Goal: Participate in discussion: Engage in conversation with other users on a specific topic

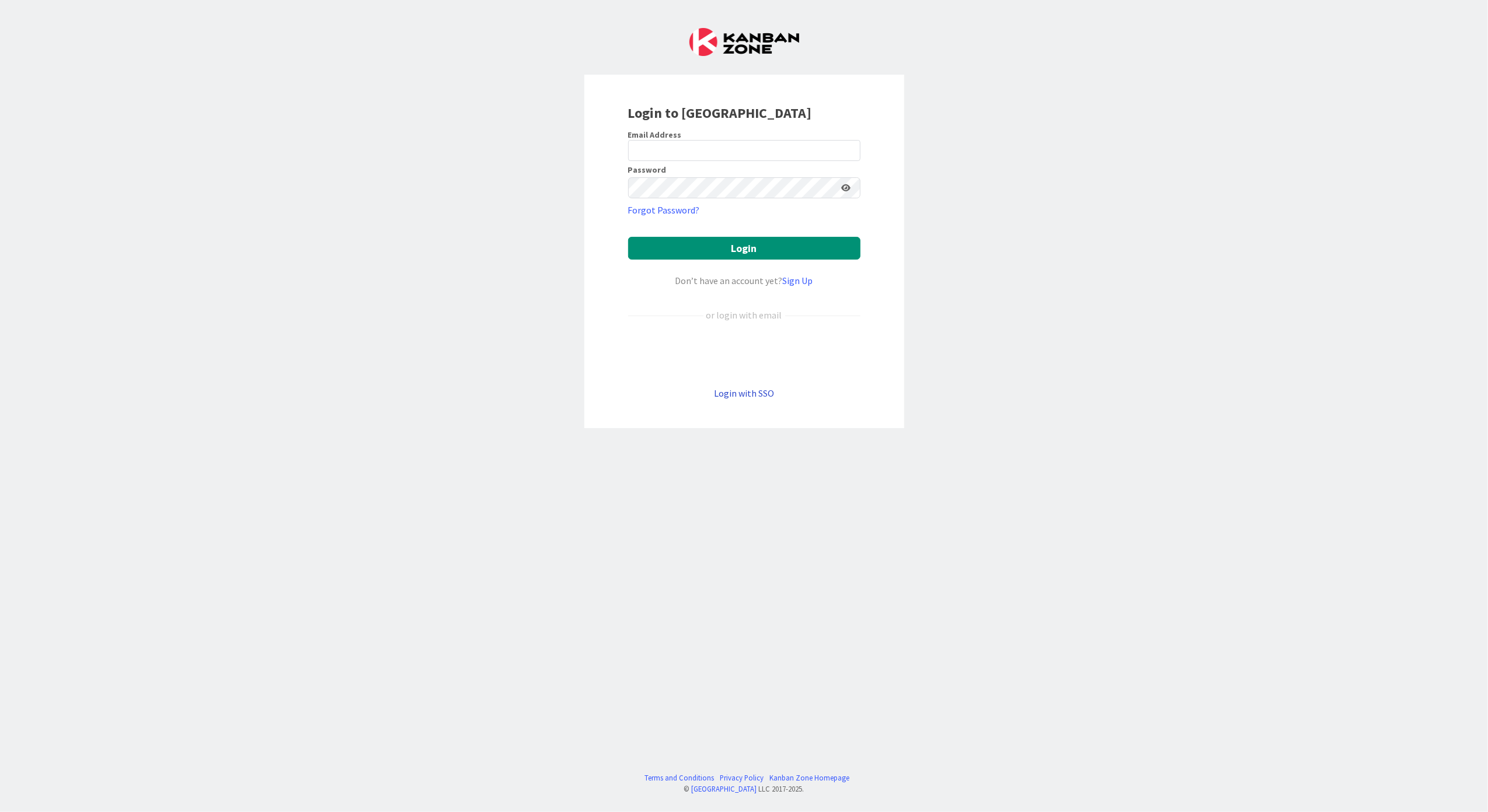
click at [723, 396] on link "Login with SSO" at bounding box center [744, 393] width 60 height 11
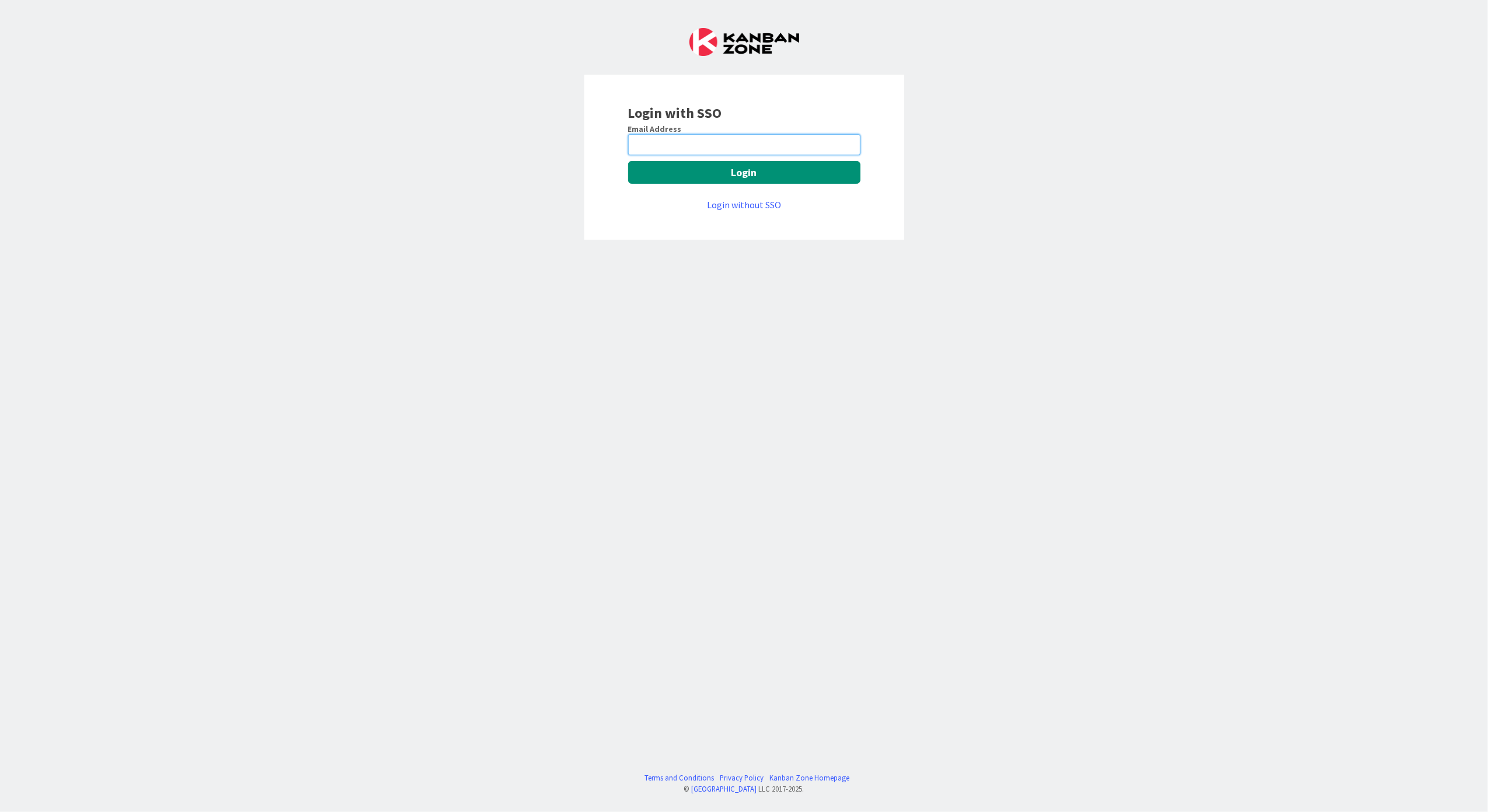
click at [668, 146] on input "email" at bounding box center [744, 145] width 233 height 21
type input "[EMAIL_ADDRESS][PERSON_NAME][DOMAIN_NAME]"
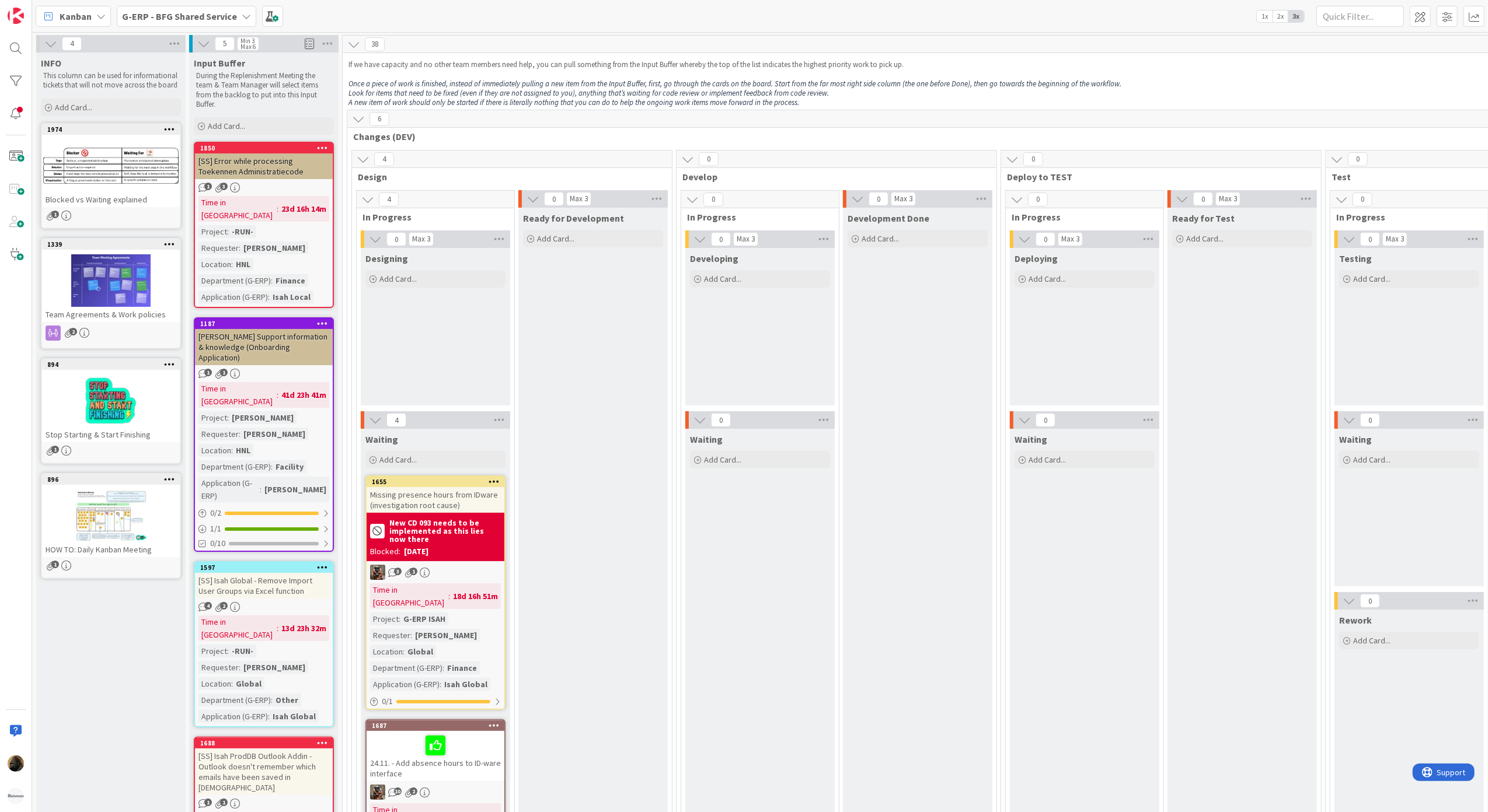
drag, startPoint x: 0, startPoint y: 0, endPoint x: 370, endPoint y: 328, distance: 494.5
click at [370, 328] on div "Designing Add Card..." at bounding box center [436, 327] width 150 height 158
click at [618, 379] on div "Ready for Development Add Card..." at bounding box center [593, 811] width 150 height 1207
click at [200, 10] on b "G-ERP - BFG Shared Service" at bounding box center [180, 16] width 115 height 11
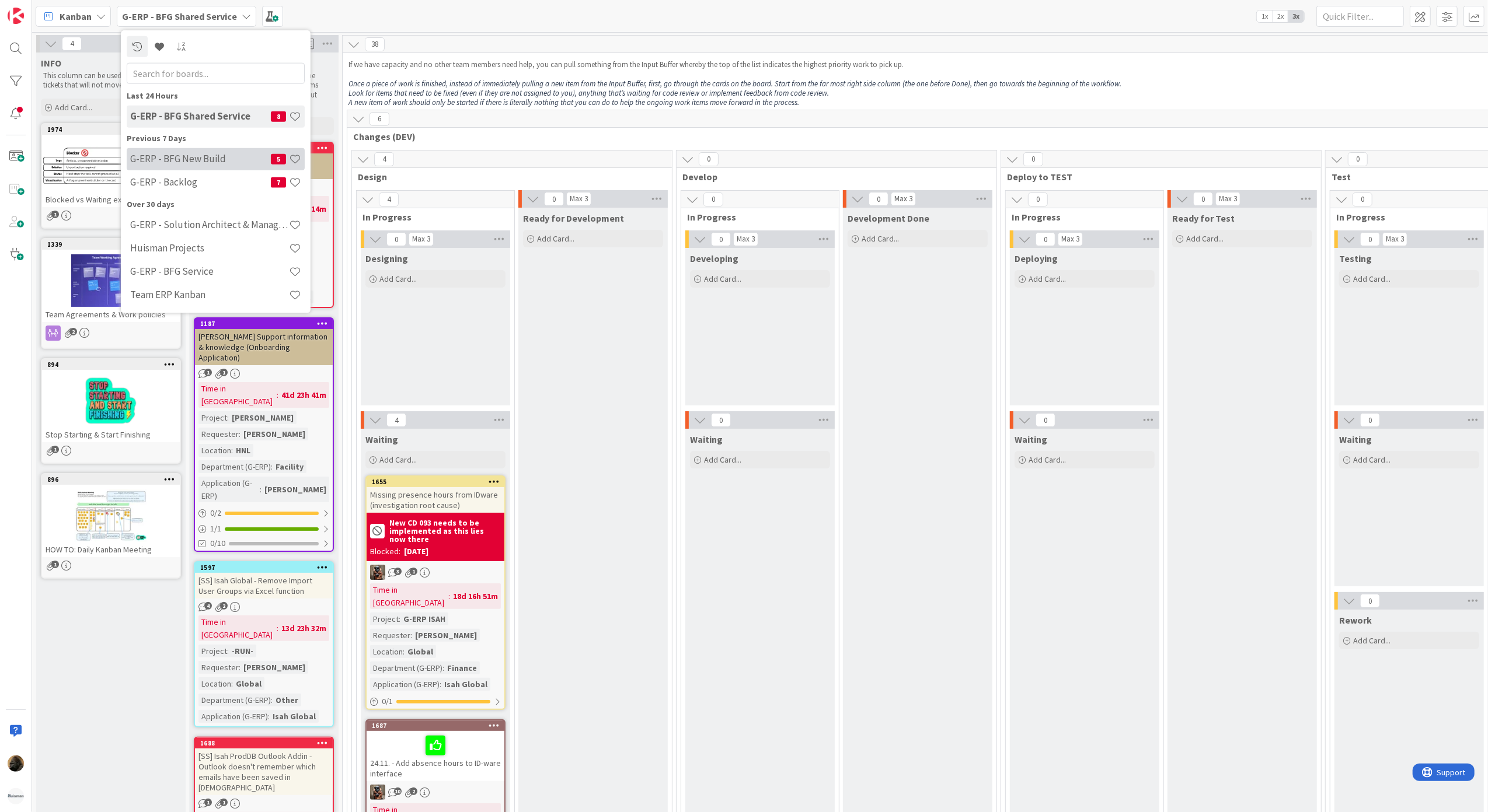
click at [186, 160] on h4 "G-ERP - BFG New Build" at bounding box center [200, 159] width 141 height 11
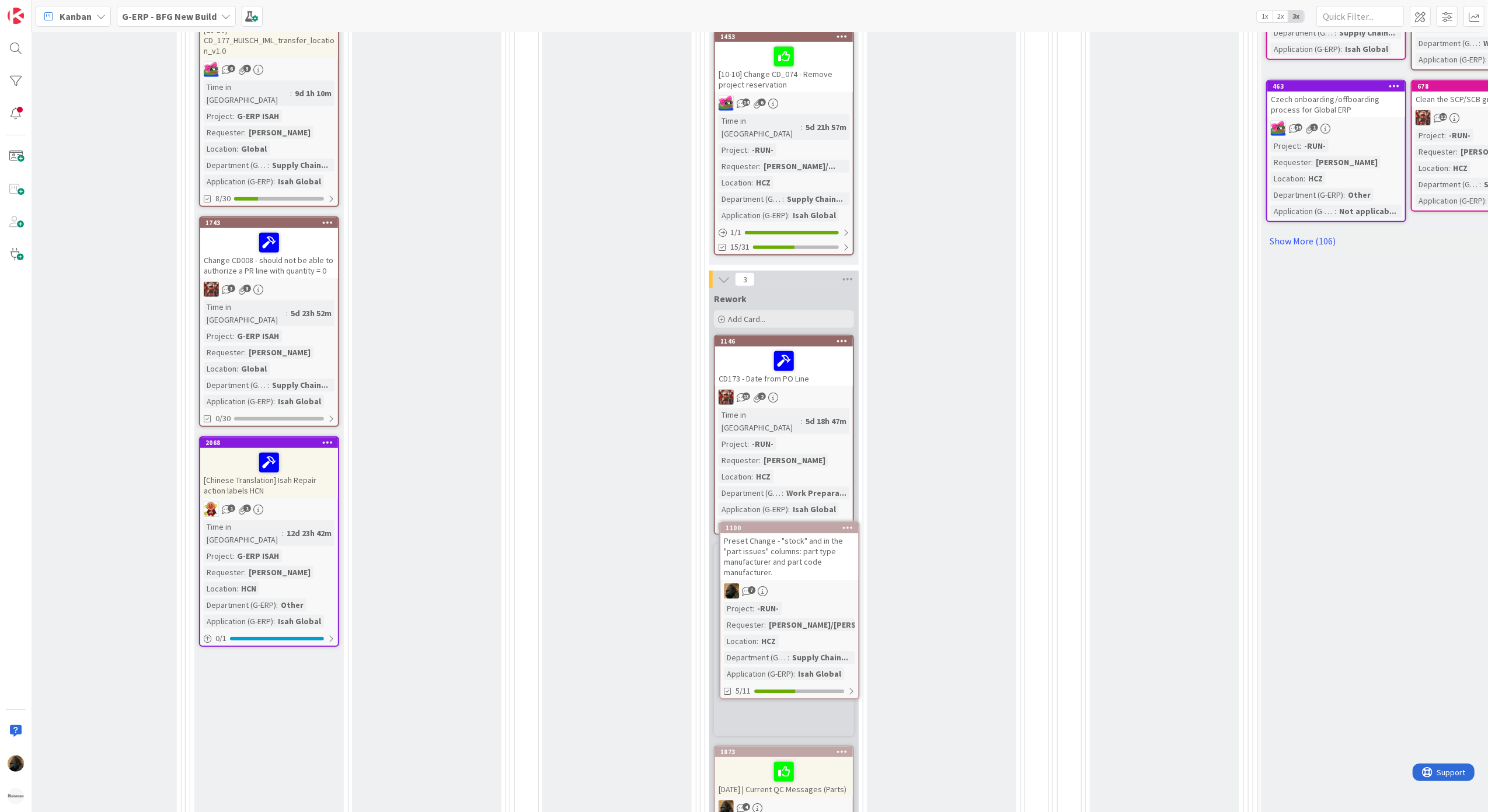
scroll to position [728, 491]
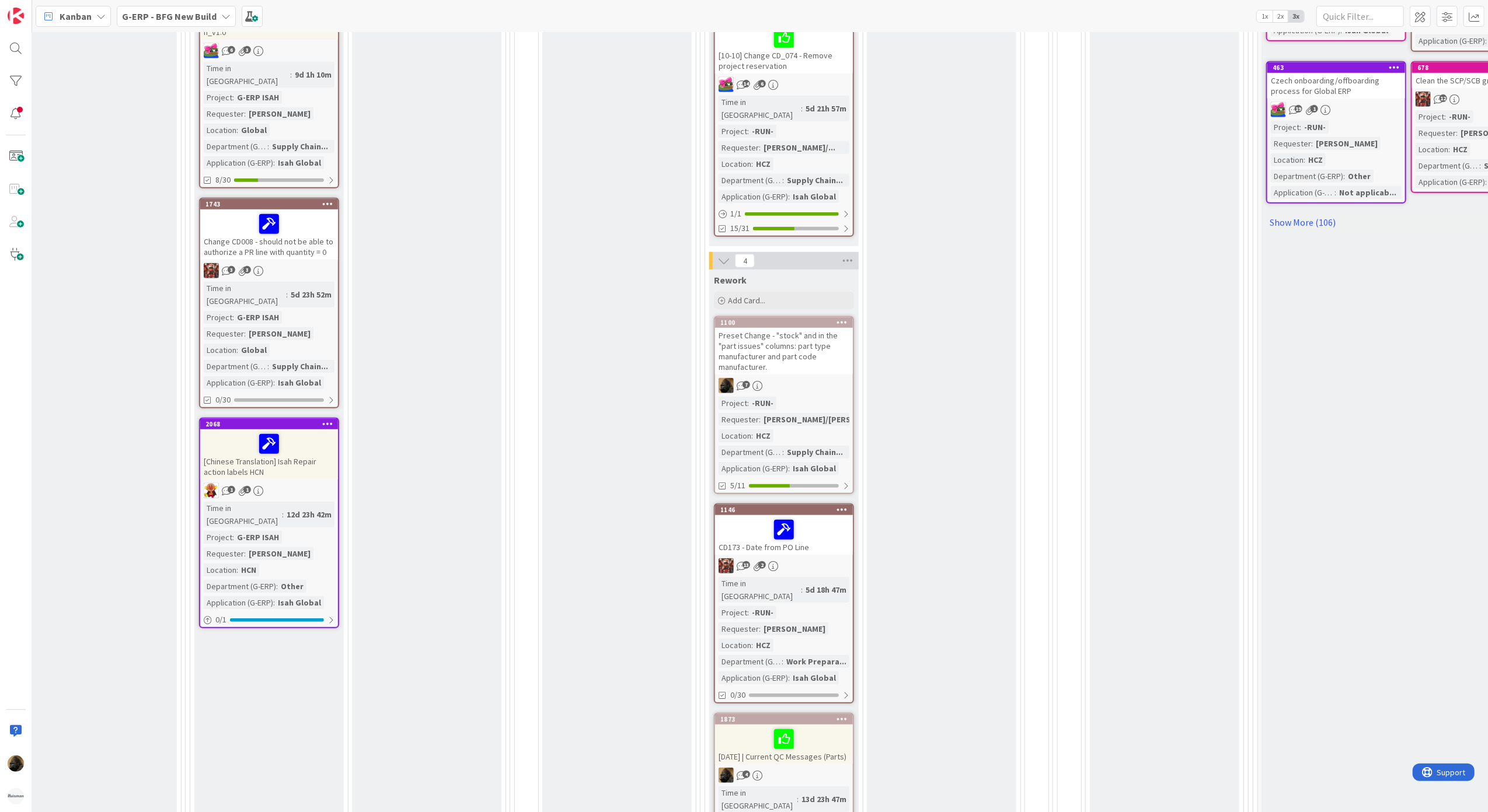
click at [801, 328] on div "Preset Change - "stock" and in the "part issues" columns: part type manufacture…" at bounding box center [783, 351] width 138 height 47
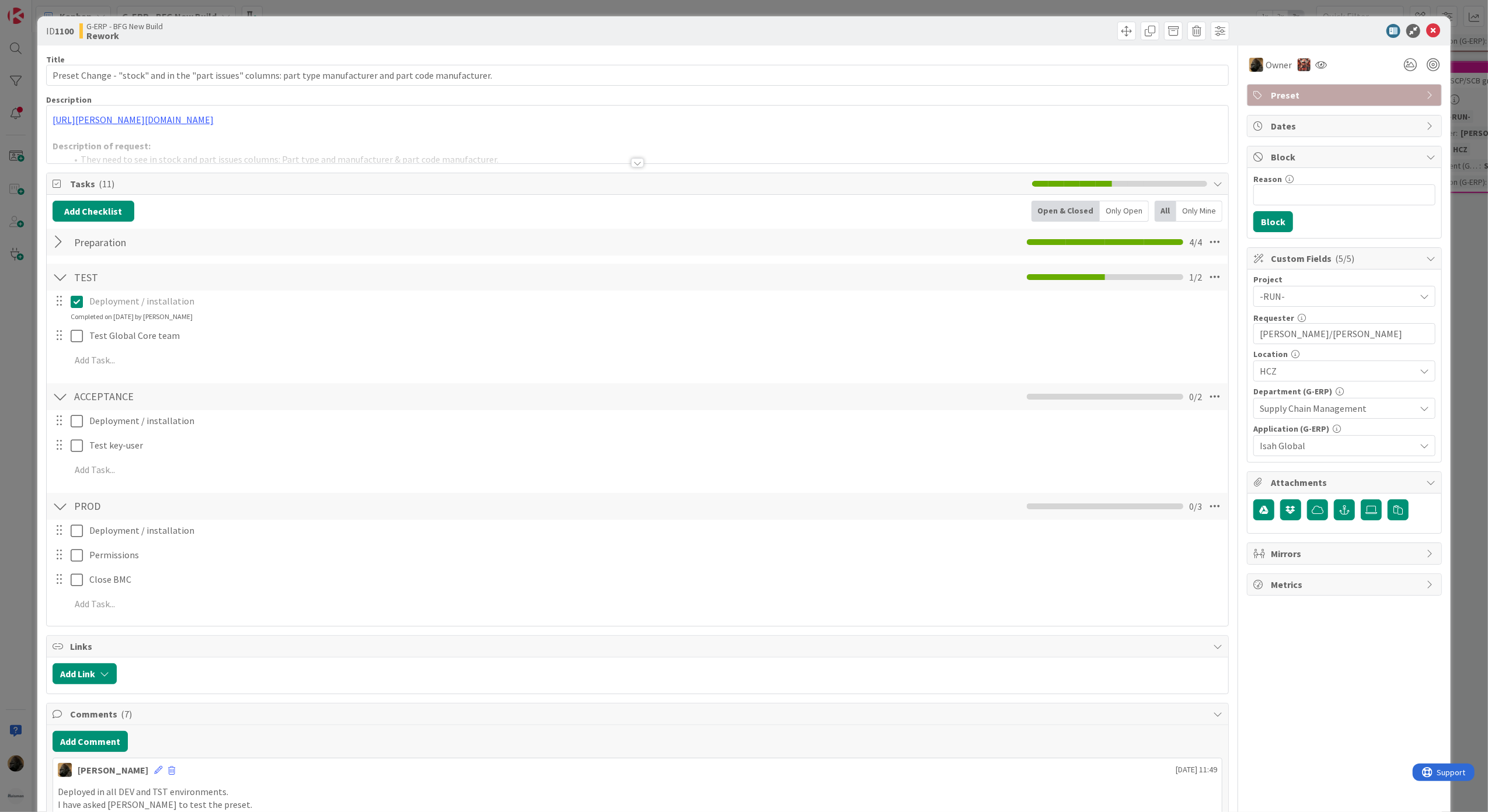
click at [57, 278] on div at bounding box center [60, 277] width 15 height 21
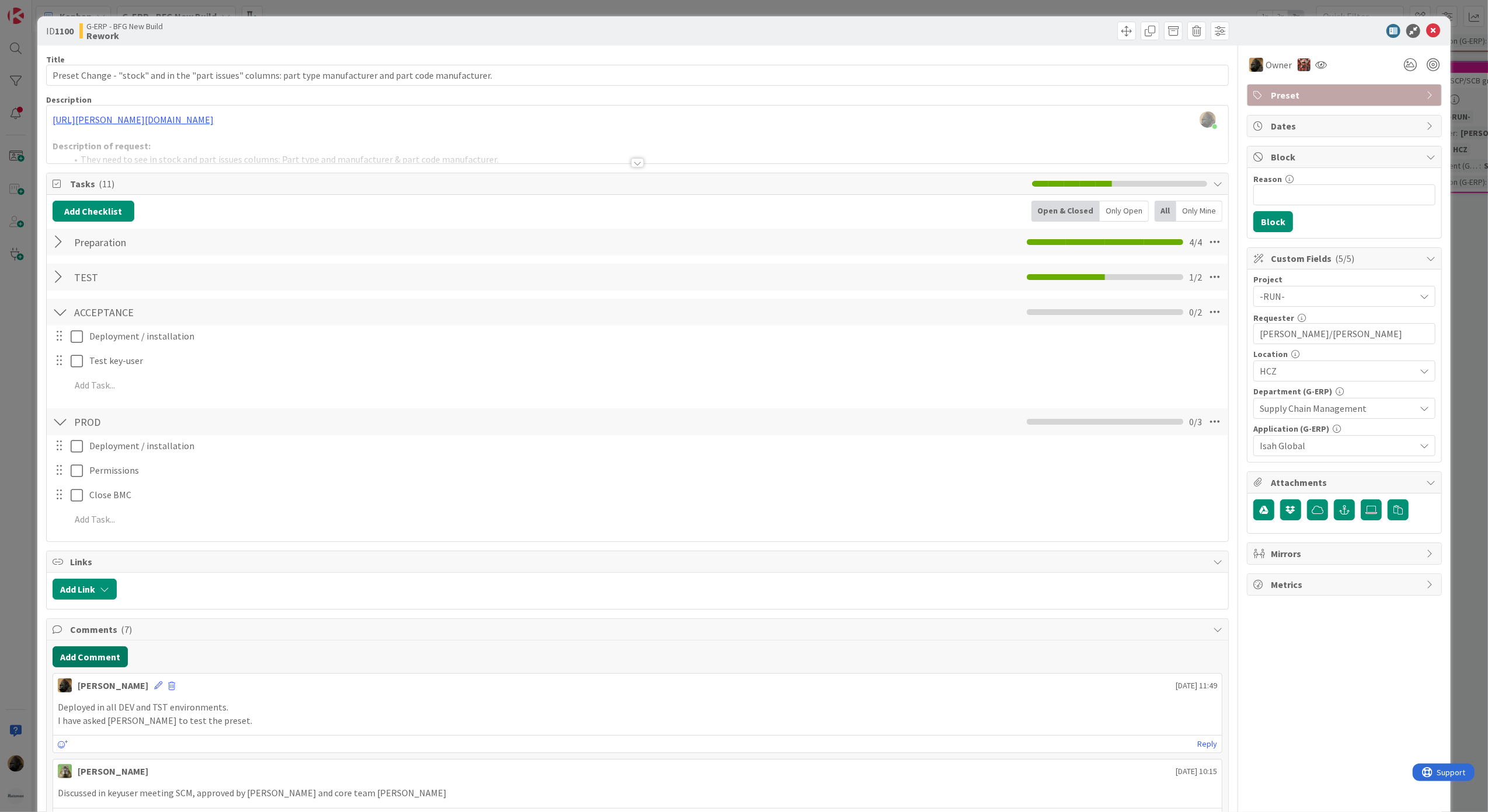
click at [96, 661] on button "Add Comment" at bounding box center [90, 657] width 76 height 21
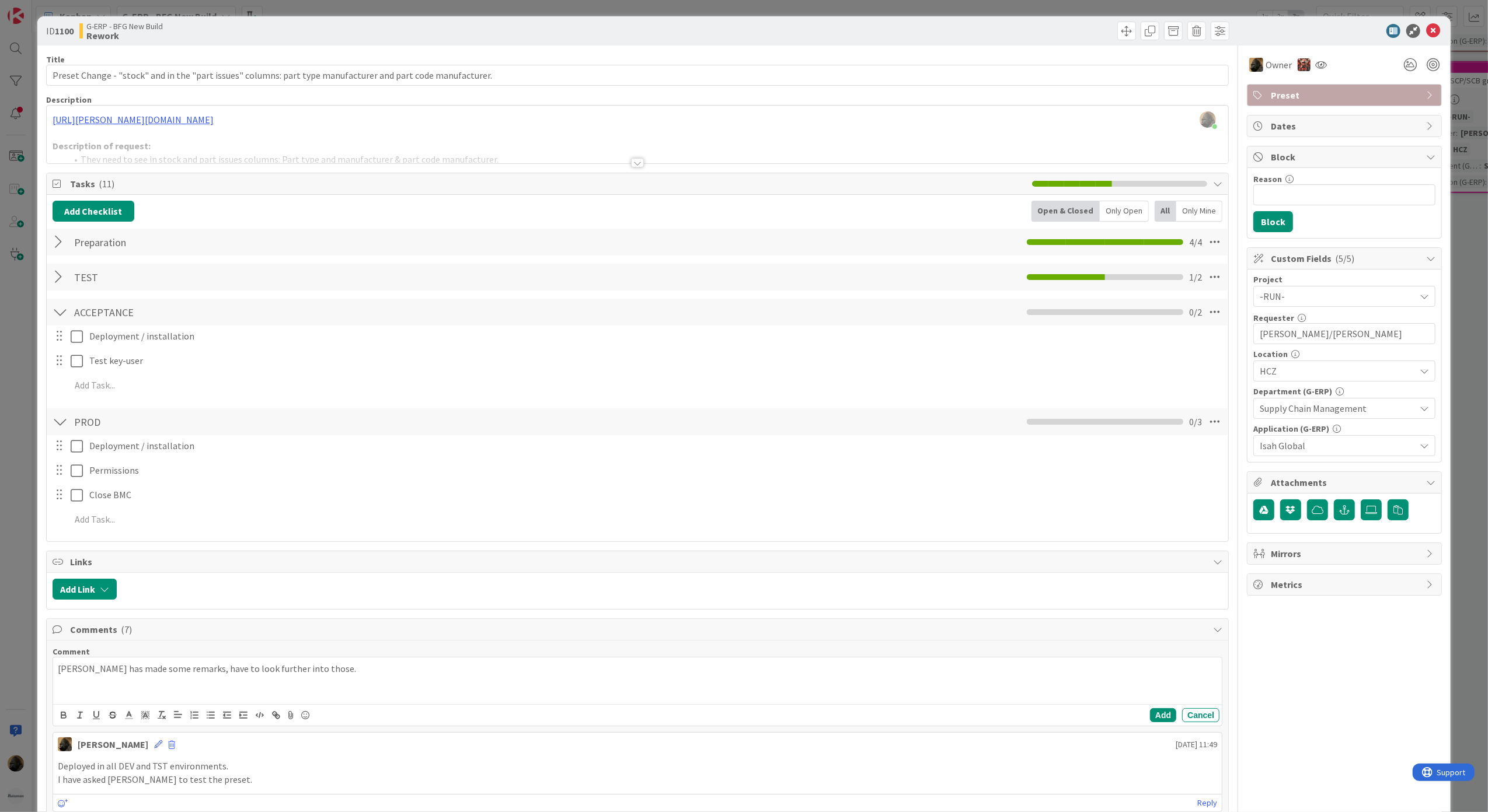
scroll to position [155, 0]
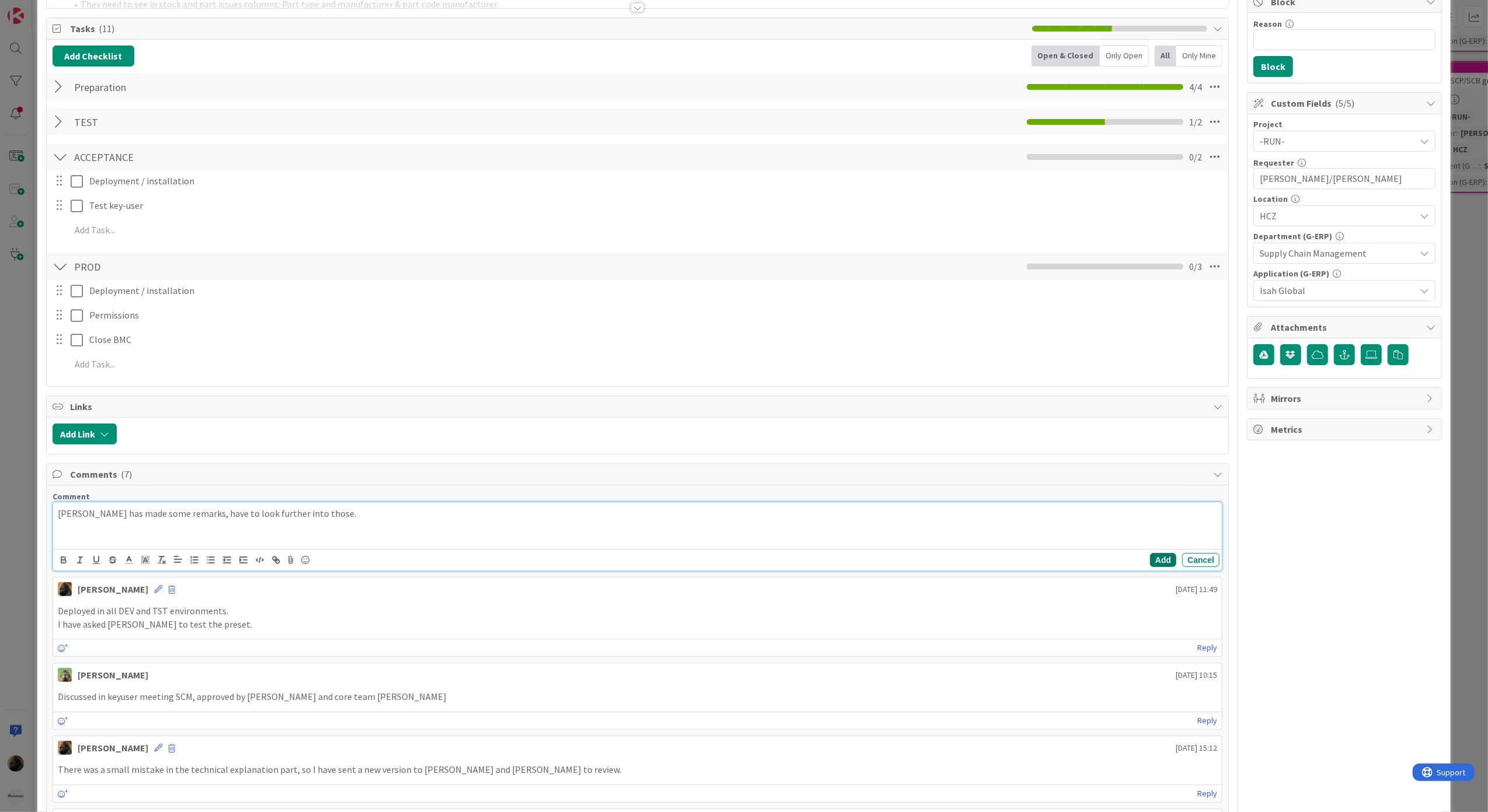
click at [1150, 559] on button "Add" at bounding box center [1163, 559] width 27 height 14
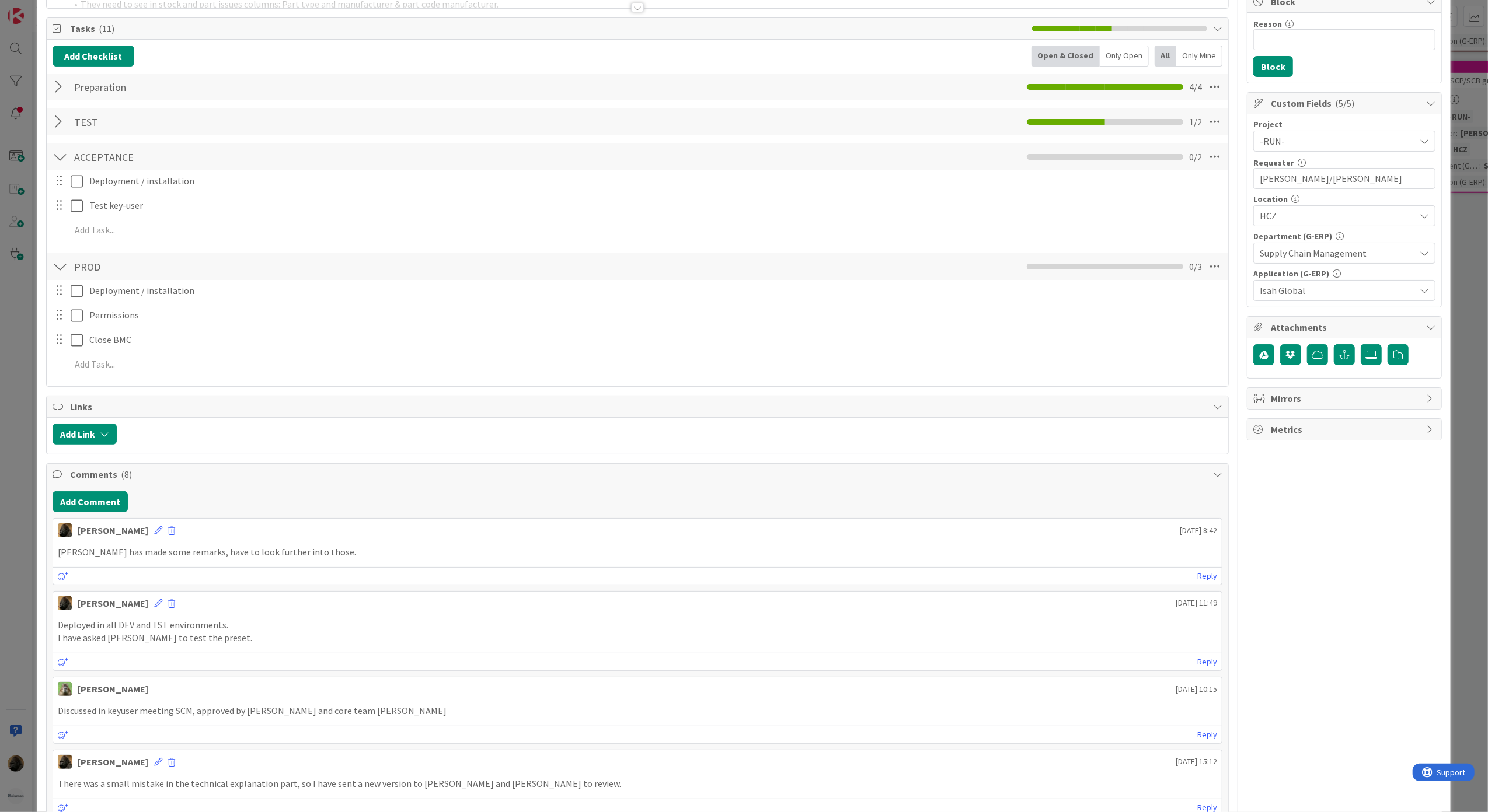
scroll to position [0, 0]
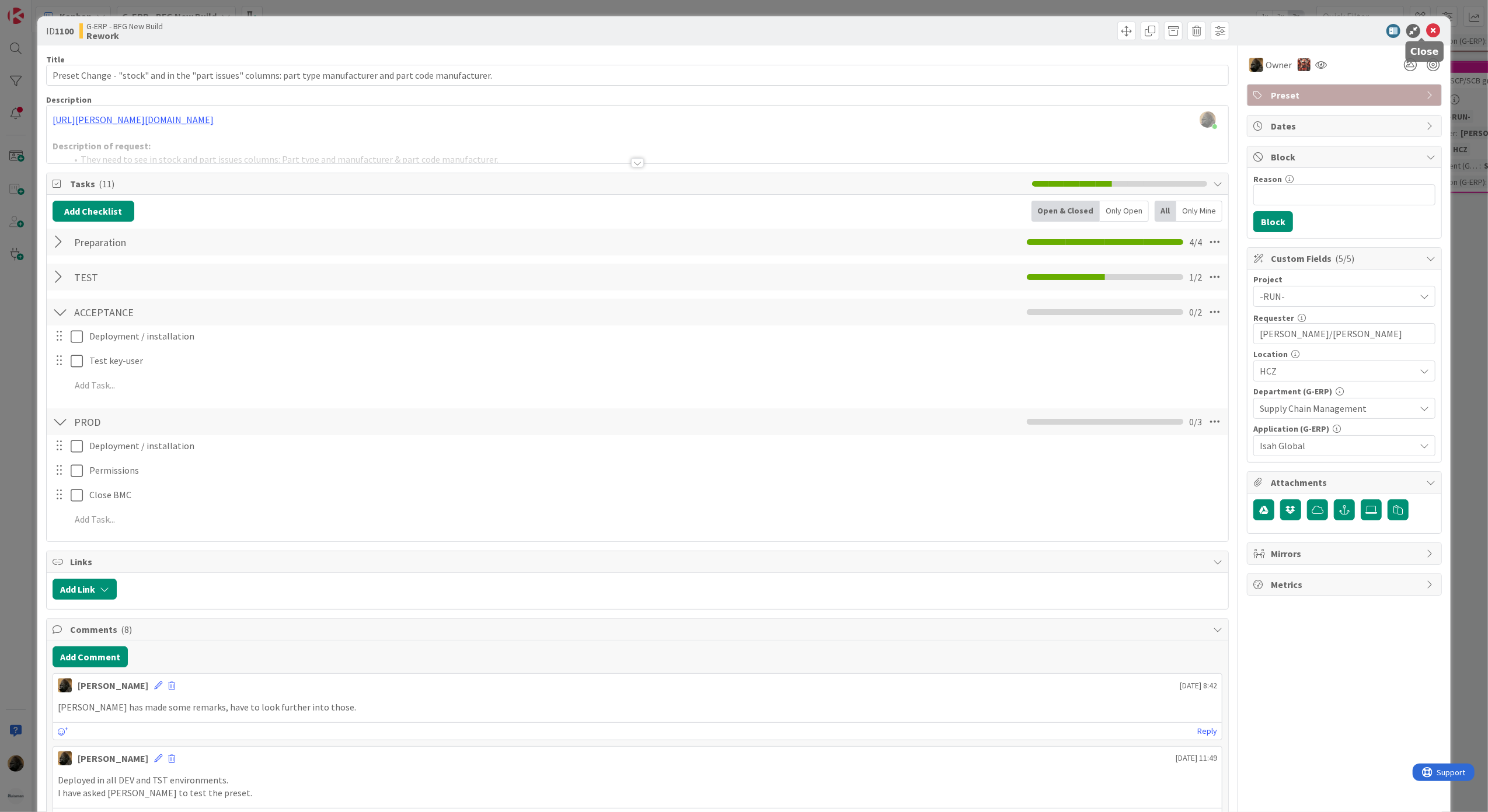
click at [1426, 31] on icon at bounding box center [1432, 31] width 14 height 14
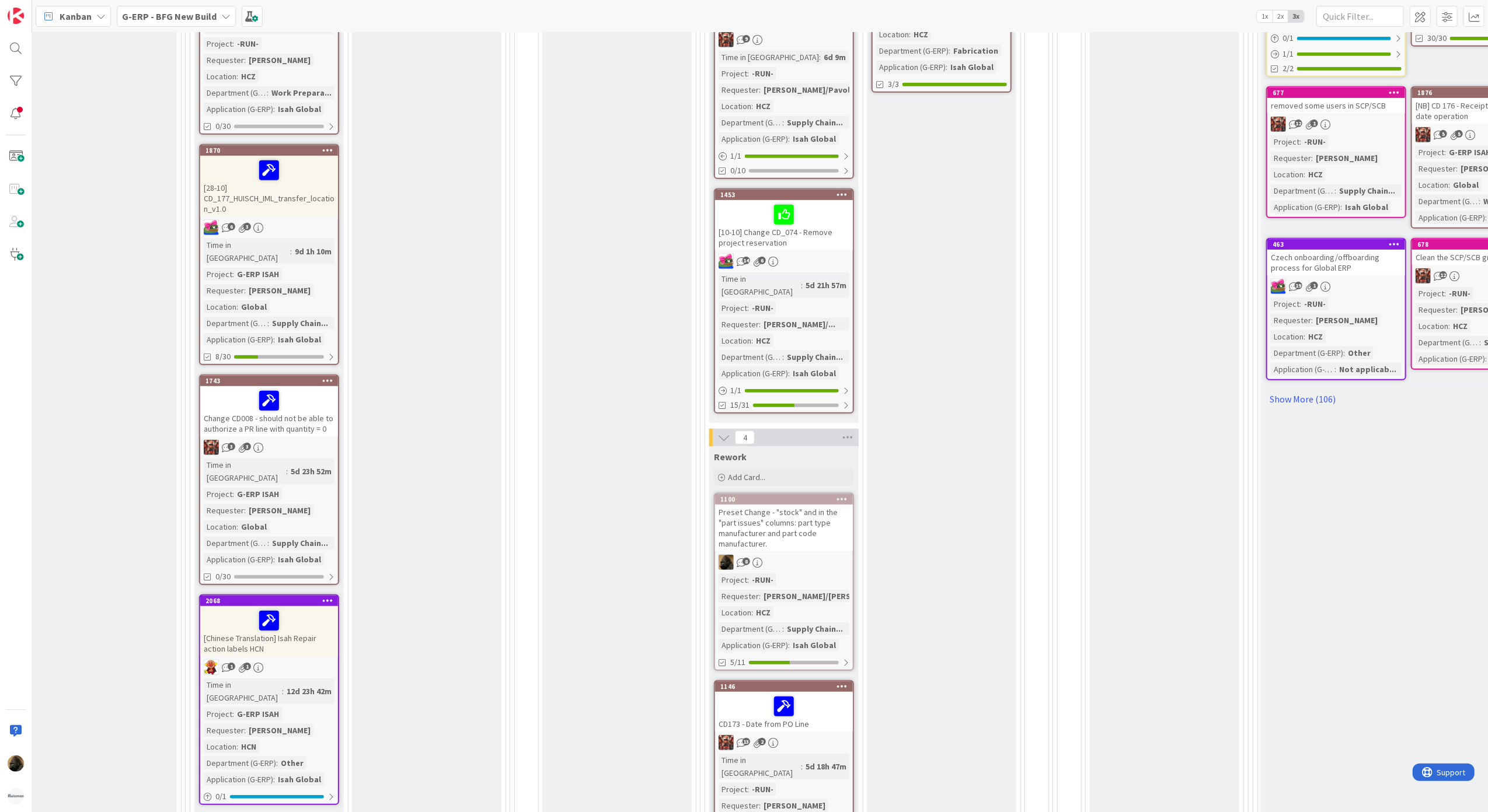
scroll to position [572, 491]
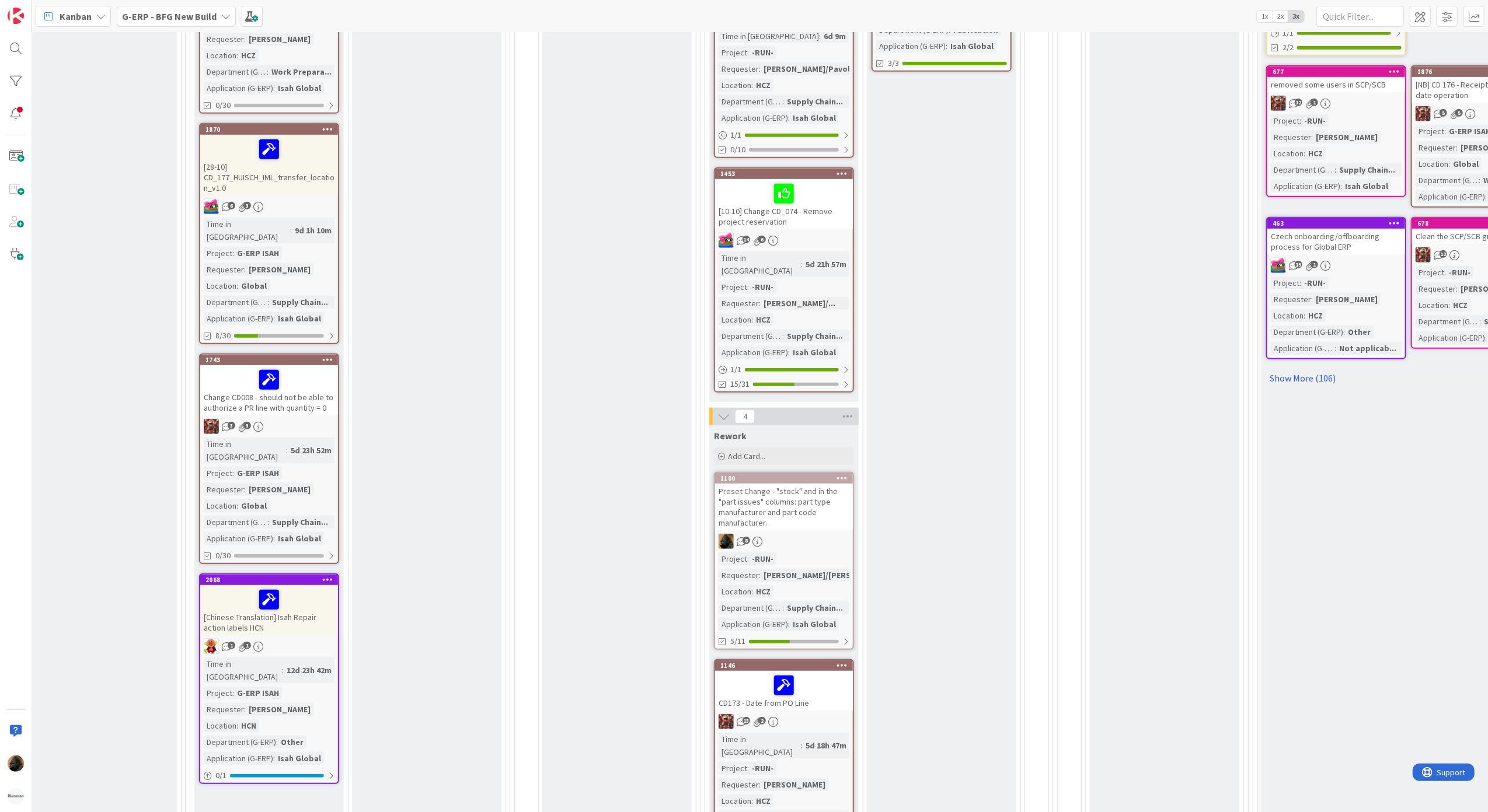
click at [754, 484] on div "Preset Change - "stock" and in the "part issues" columns: part type manufacture…" at bounding box center [783, 507] width 138 height 47
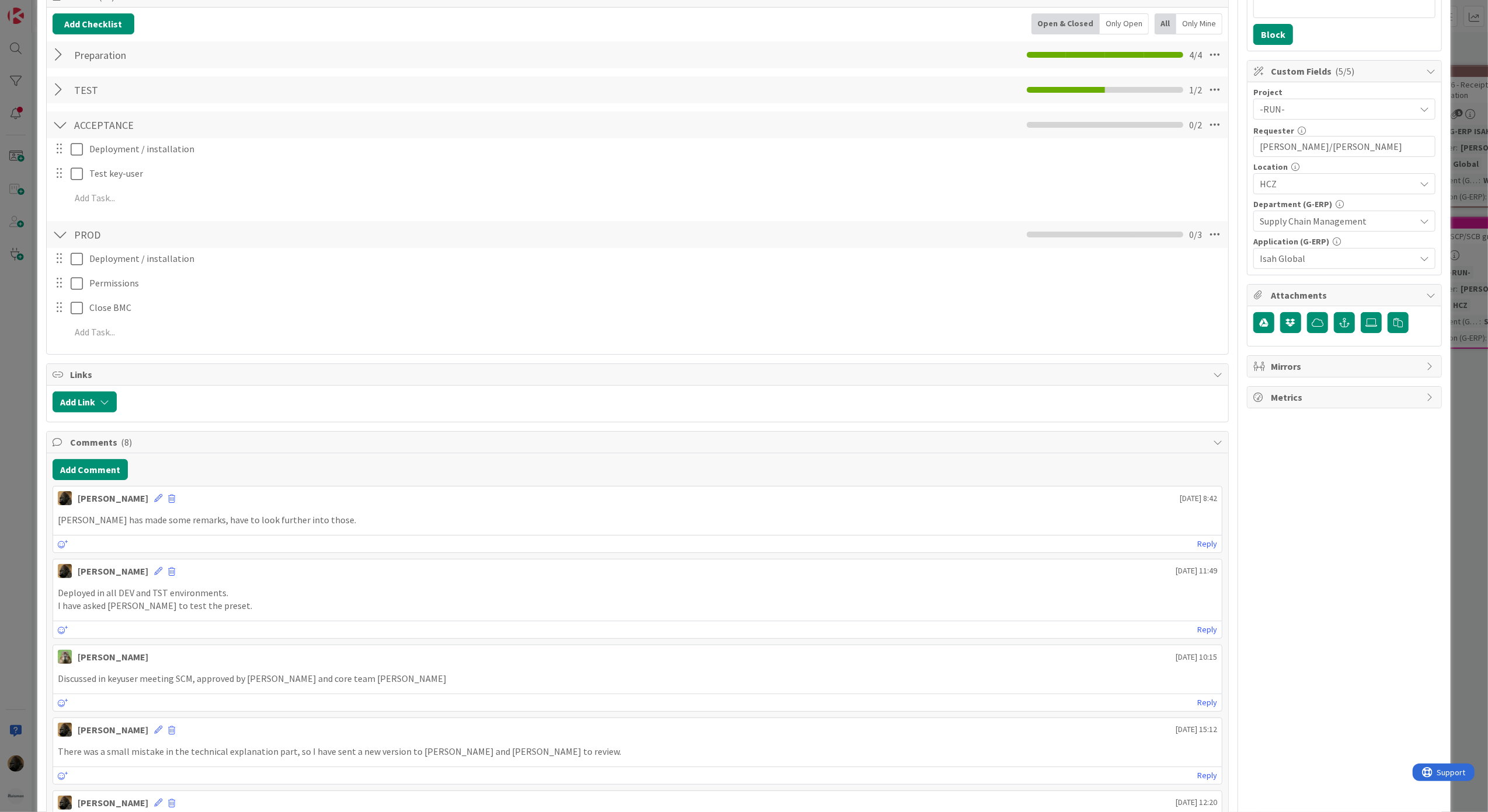
scroll to position [233, 0]
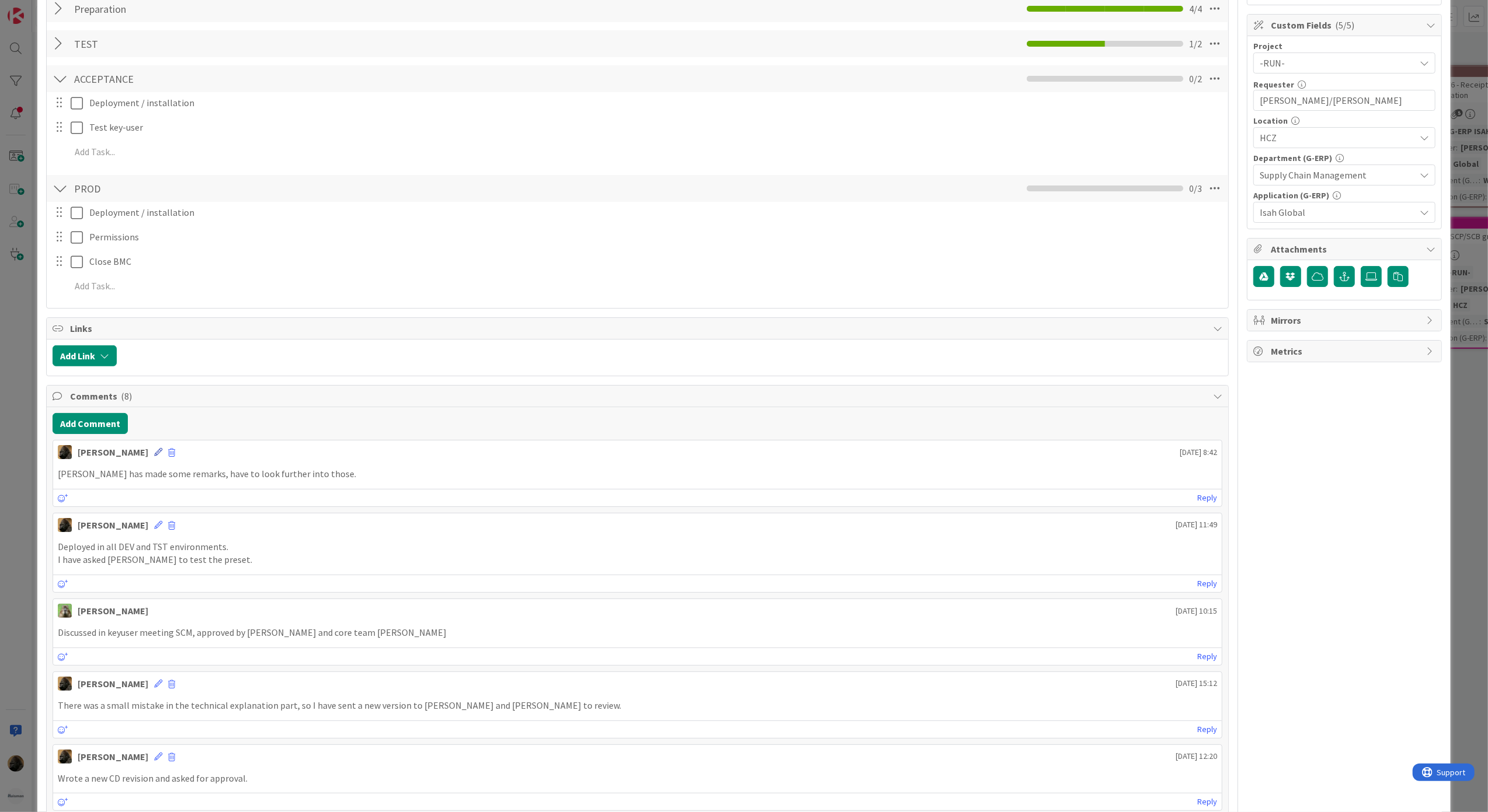
click at [154, 455] on icon at bounding box center [158, 452] width 8 height 8
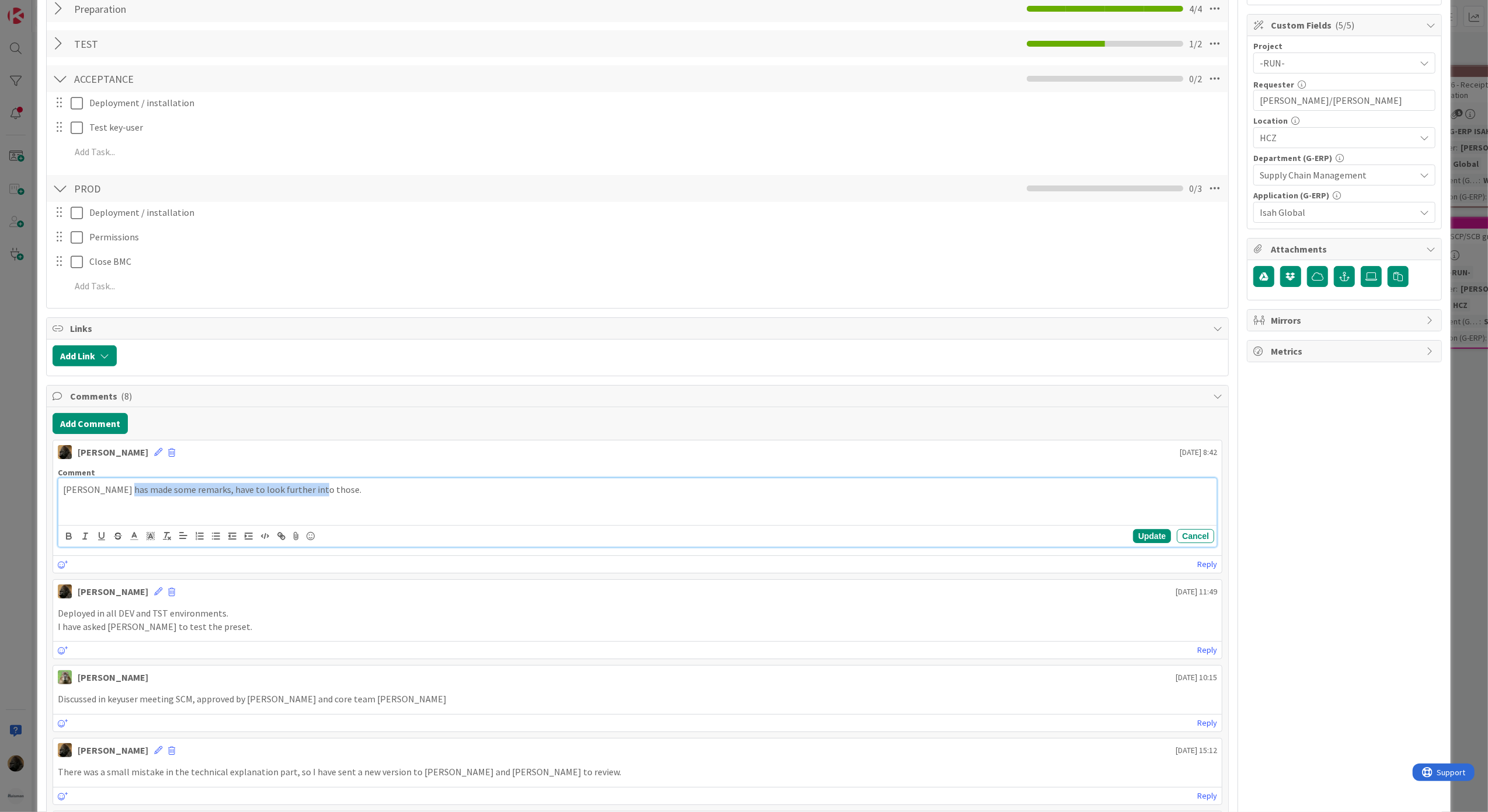
drag, startPoint x: 124, startPoint y: 496, endPoint x: 555, endPoint y: 508, distance: 431.2
click at [555, 508] on div "Karel has made some remarks, have to look further into those." at bounding box center [637, 501] width 1159 height 47
click at [1135, 543] on button "Update" at bounding box center [1151, 536] width 38 height 14
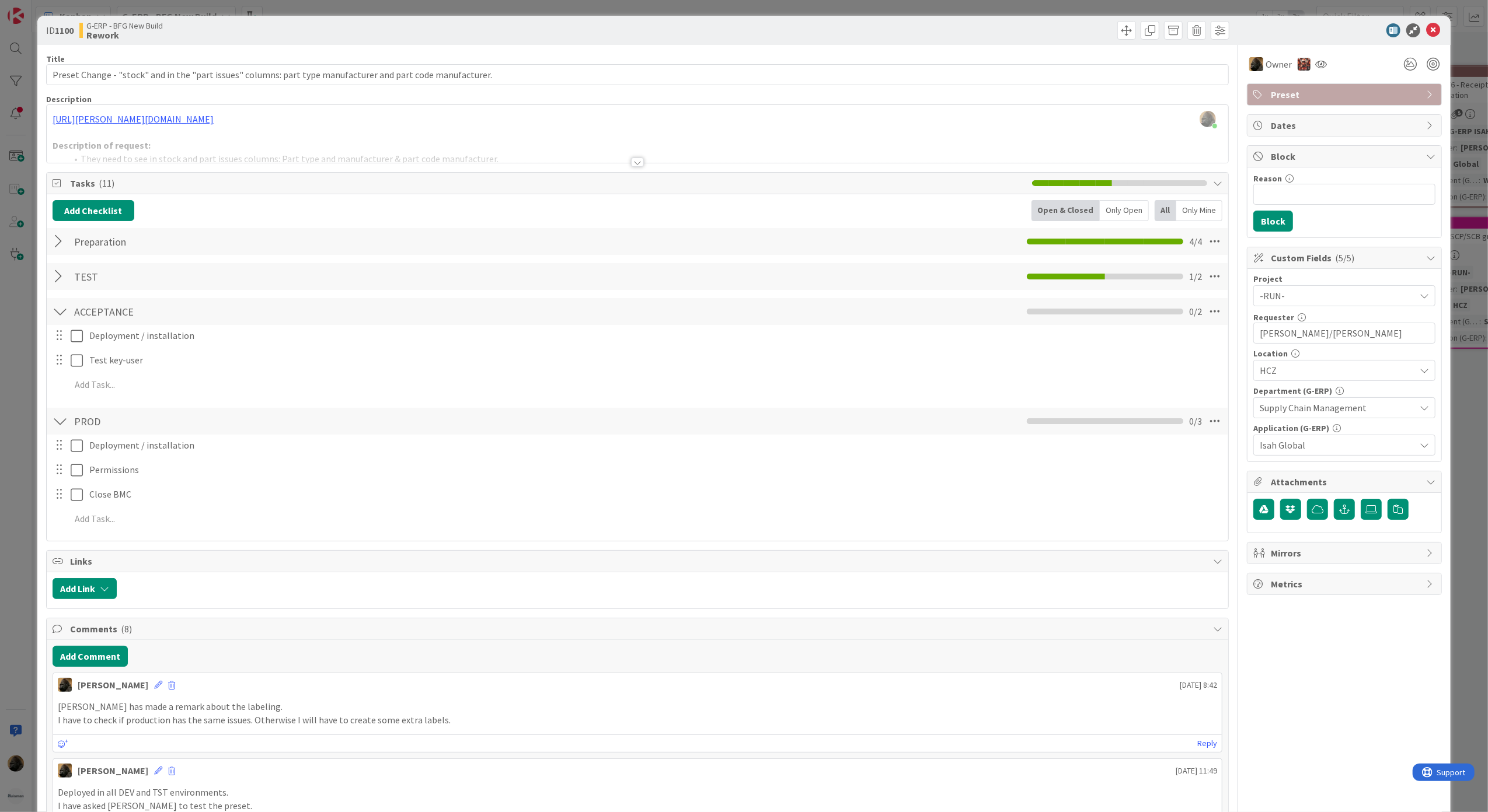
scroll to position [0, 0]
click at [1428, 28] on icon at bounding box center [1432, 31] width 14 height 14
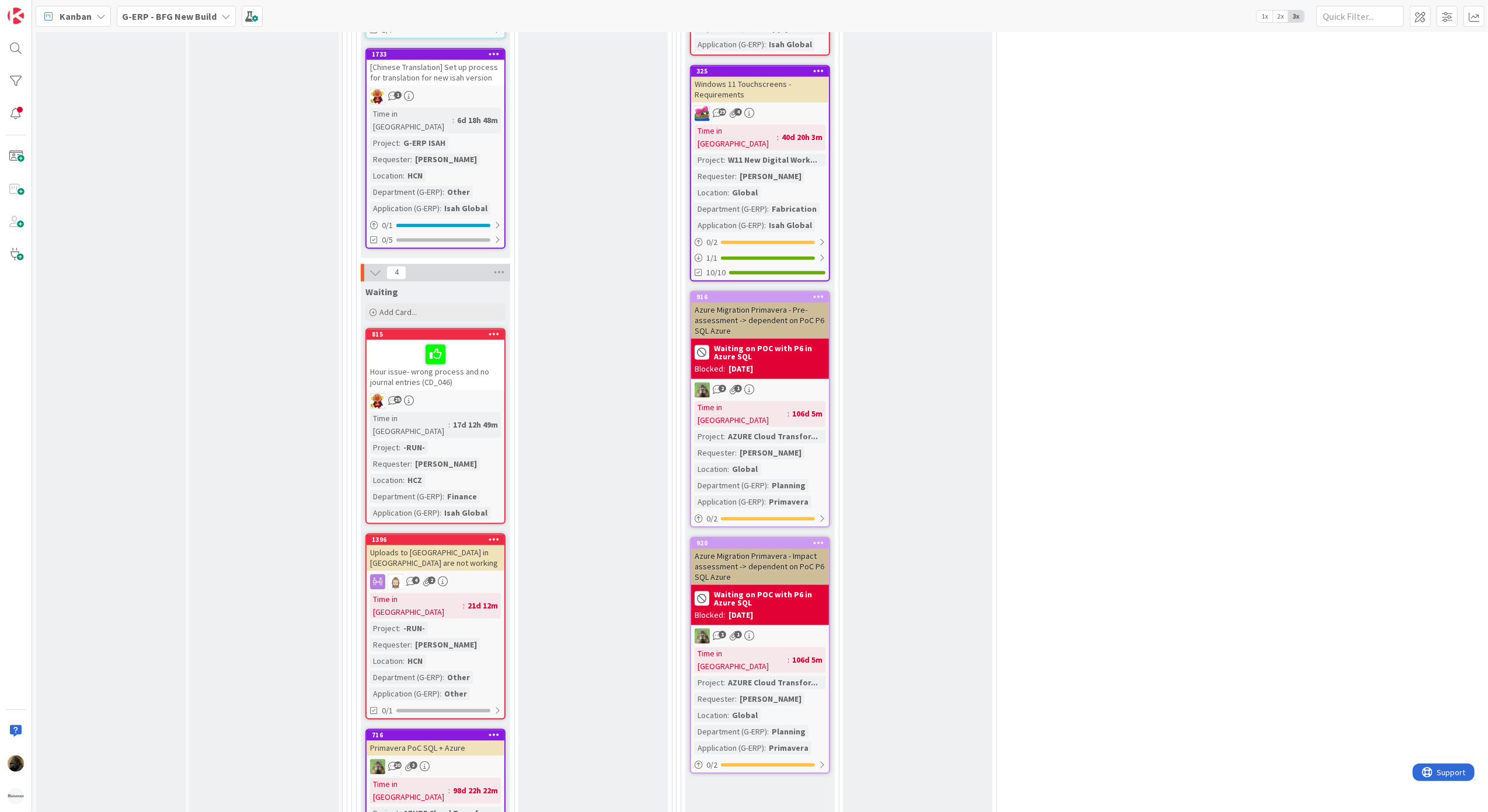
scroll to position [2288, 0]
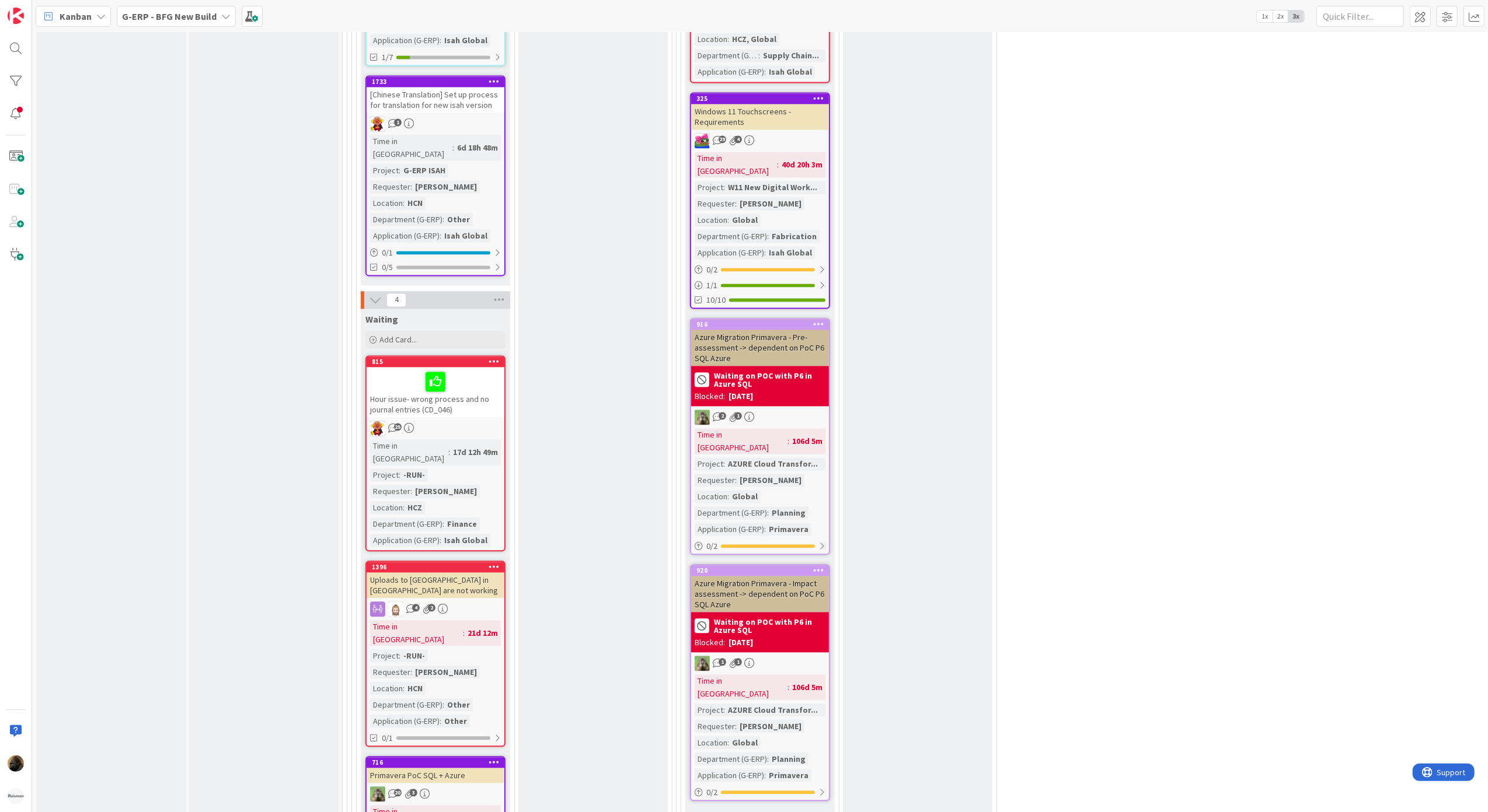
click at [85, 15] on span "Kanban" at bounding box center [76, 16] width 32 height 14
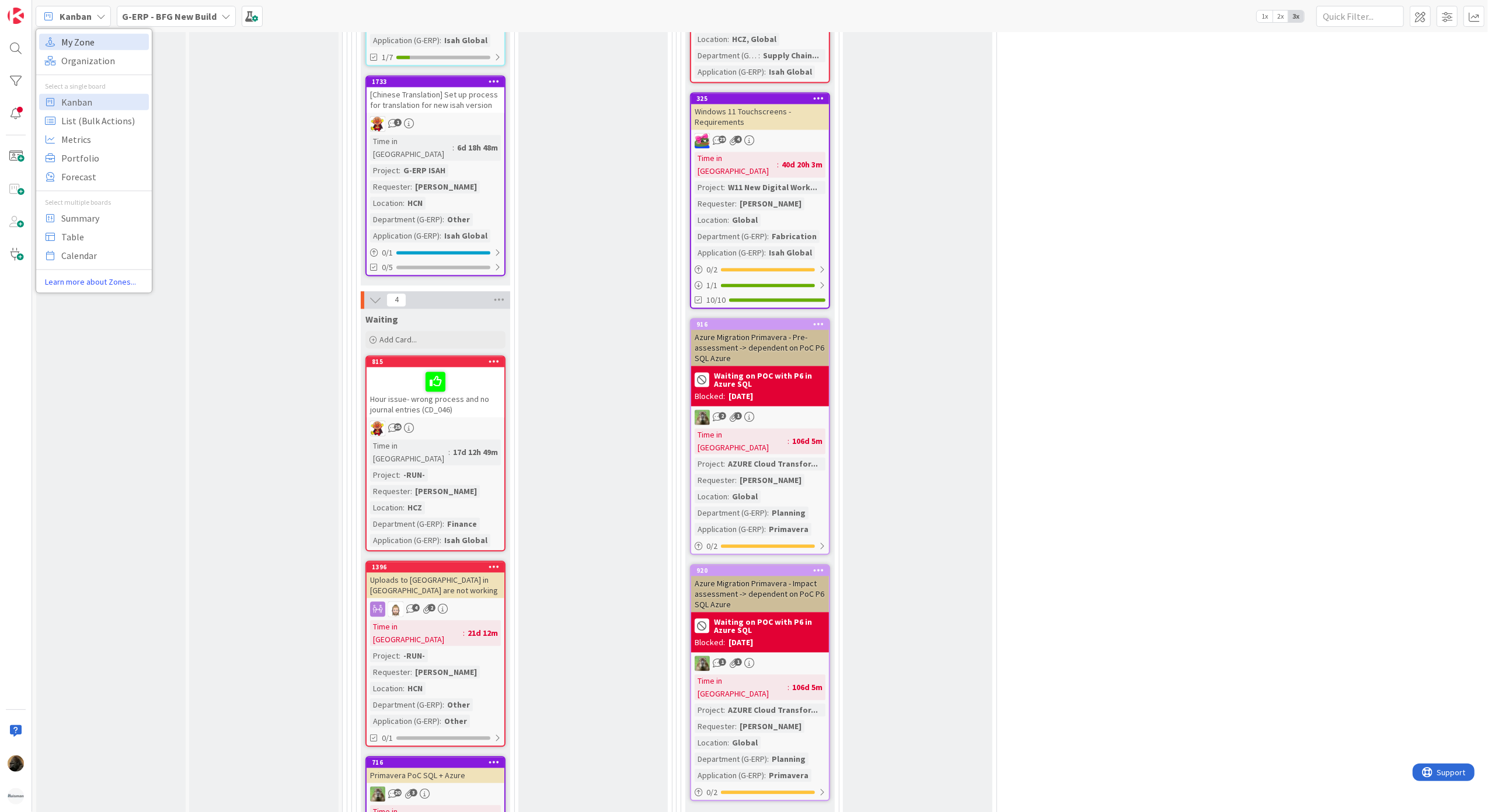
click at [87, 43] on span "My Zone" at bounding box center [103, 42] width 84 height 18
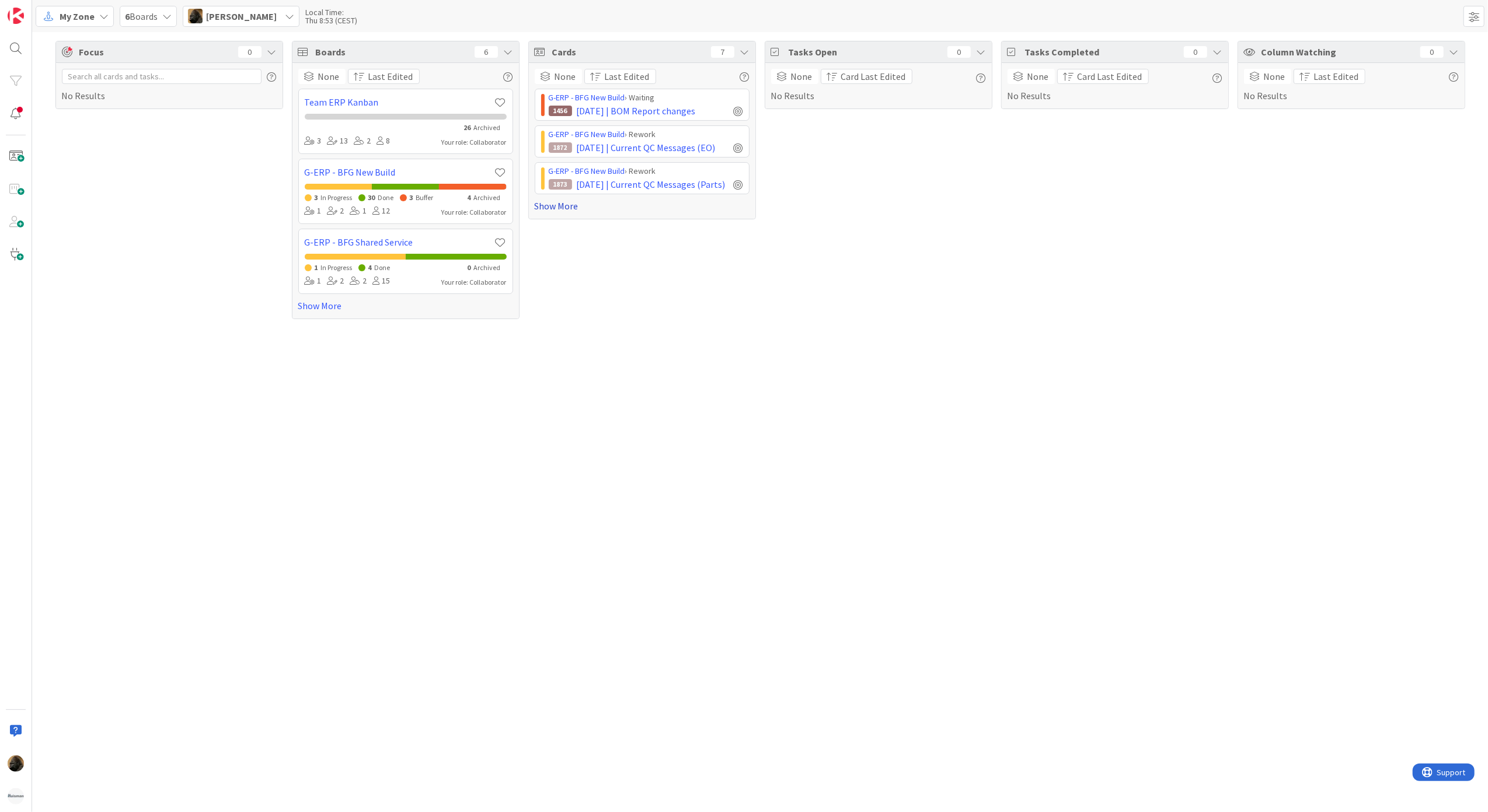
click at [566, 210] on link "Show More" at bounding box center [642, 205] width 215 height 14
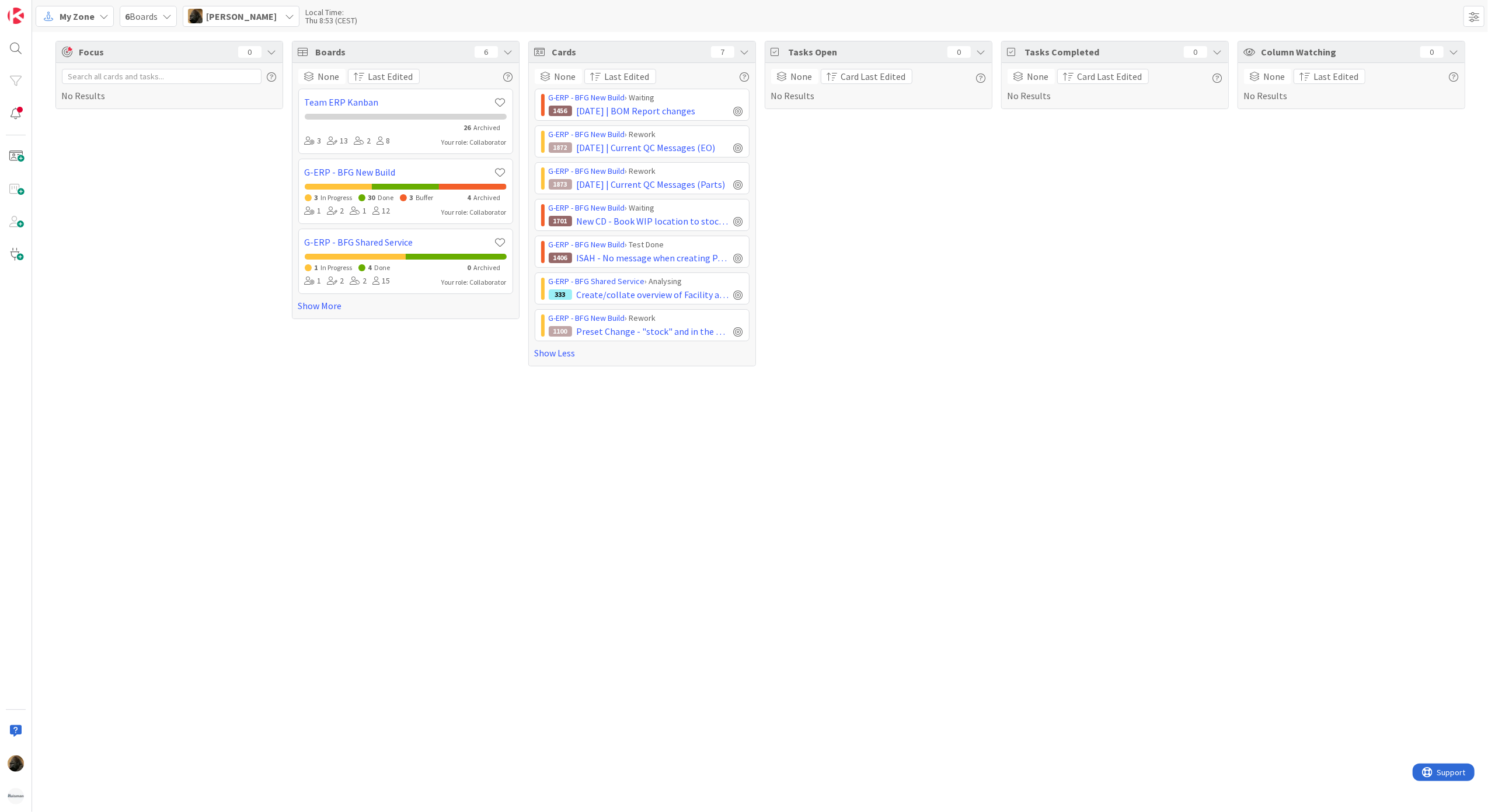
click at [152, 244] on div "Focus 0 No Results" at bounding box center [169, 204] width 228 height 326
click at [652, 112] on span "2025-10-10 | BOM Report changes" at bounding box center [636, 110] width 119 height 14
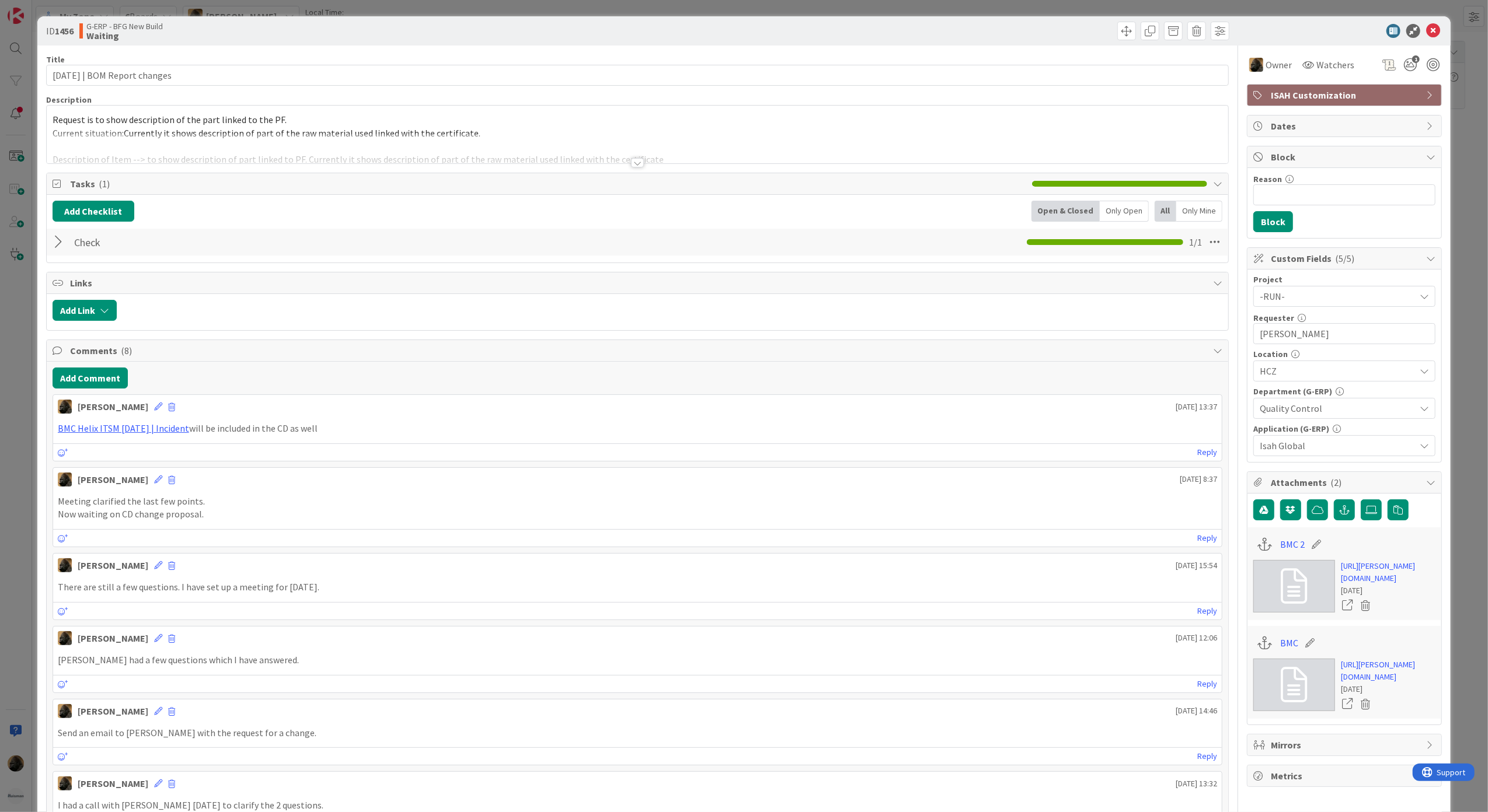
click at [13, 476] on div "ID 1456 G-ERP - BFG New Build Waiting Title 31 / 128 2025-10-10 | BOM Report ch…" at bounding box center [744, 406] width 1488 height 812
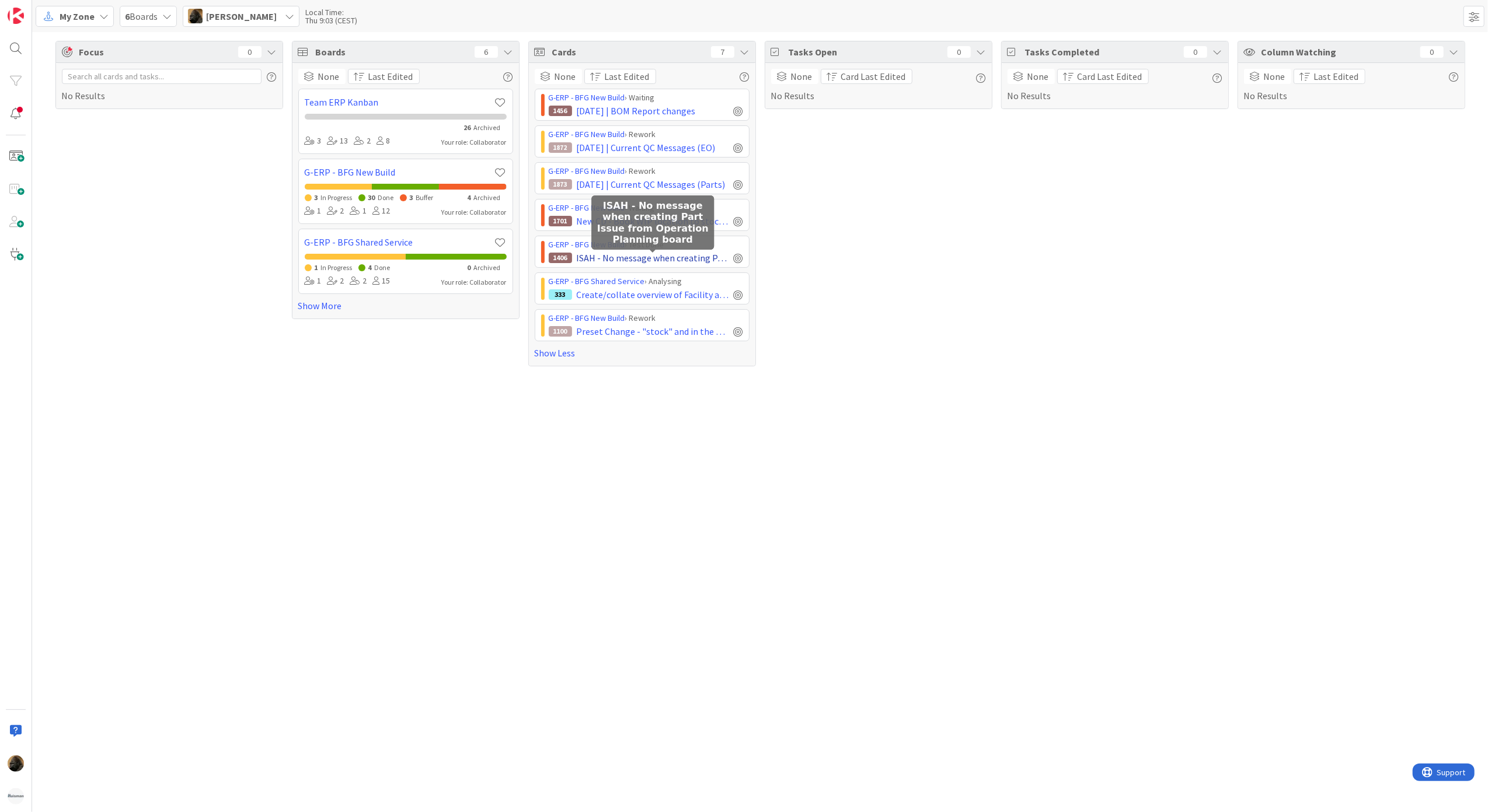
click at [692, 262] on span "ISAH - No message when creating Part Issue from Operation Planning board" at bounding box center [652, 258] width 152 height 14
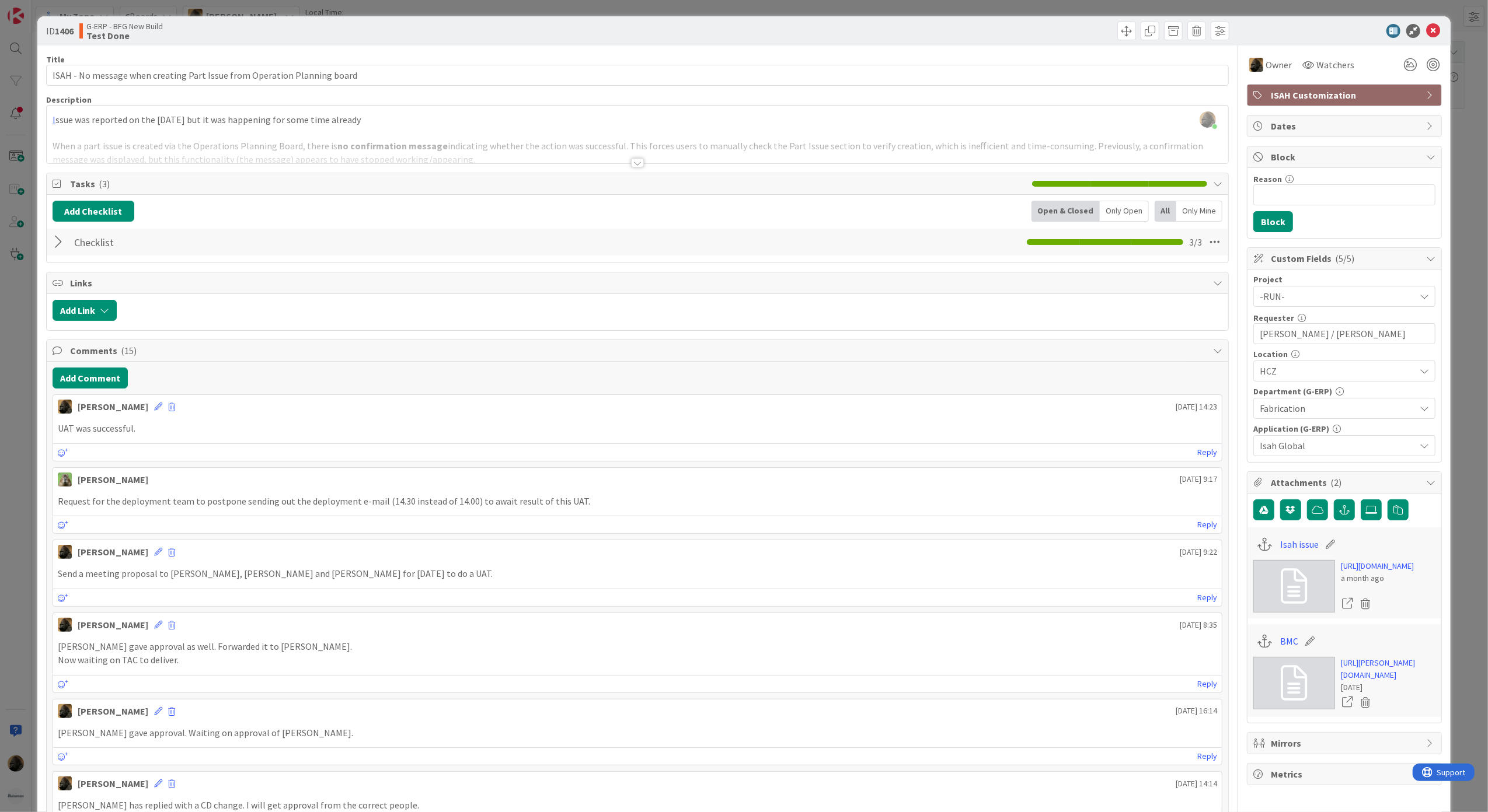
click at [18, 596] on div "ID 1406 G-ERP - BFG New Build Test Done Title 73 / 128 ISAH - No message when c…" at bounding box center [744, 406] width 1488 height 812
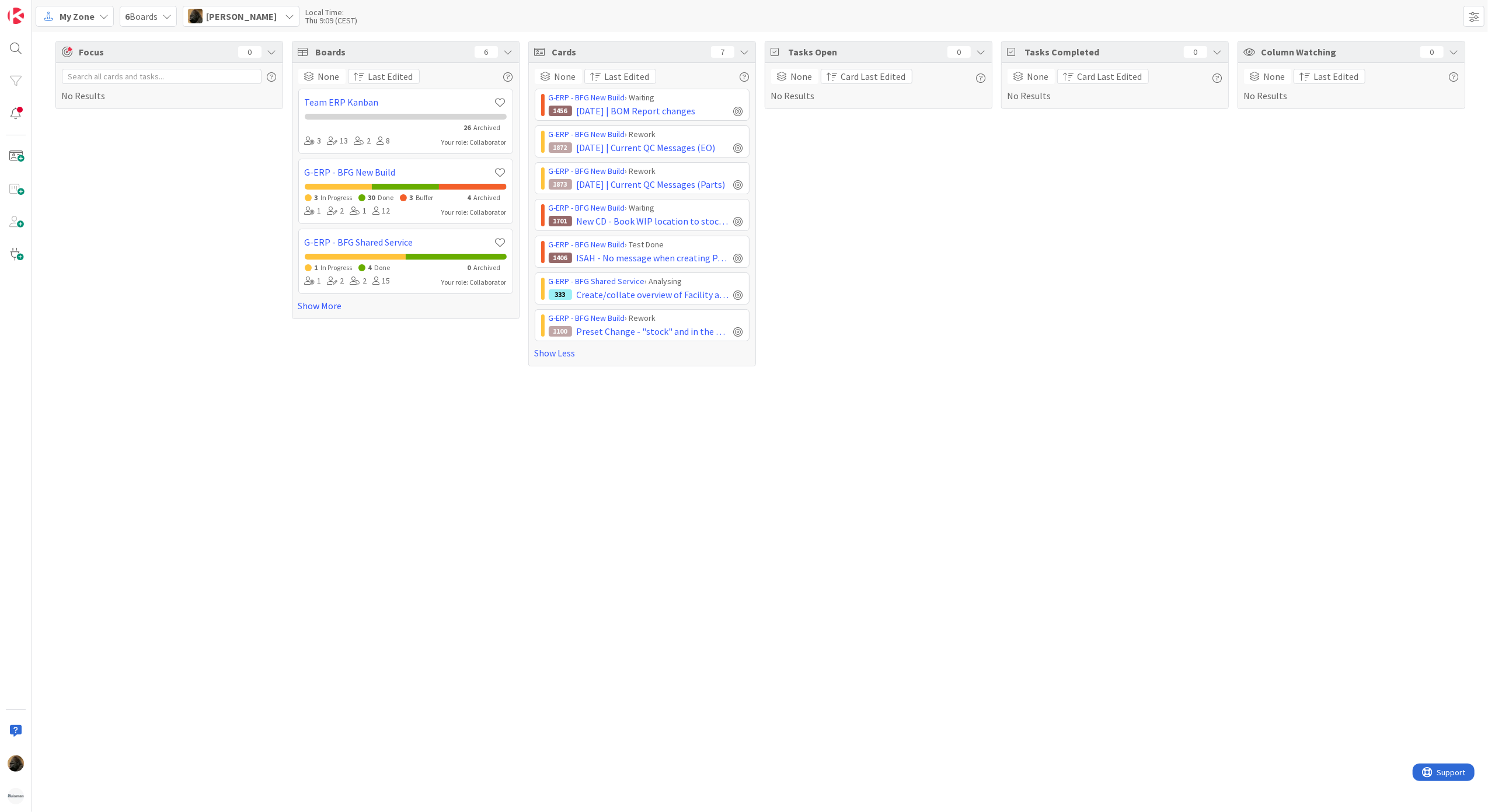
click at [85, 10] on span "My Zone" at bounding box center [76, 16] width 35 height 14
click at [84, 94] on span "Kanban" at bounding box center [103, 101] width 84 height 18
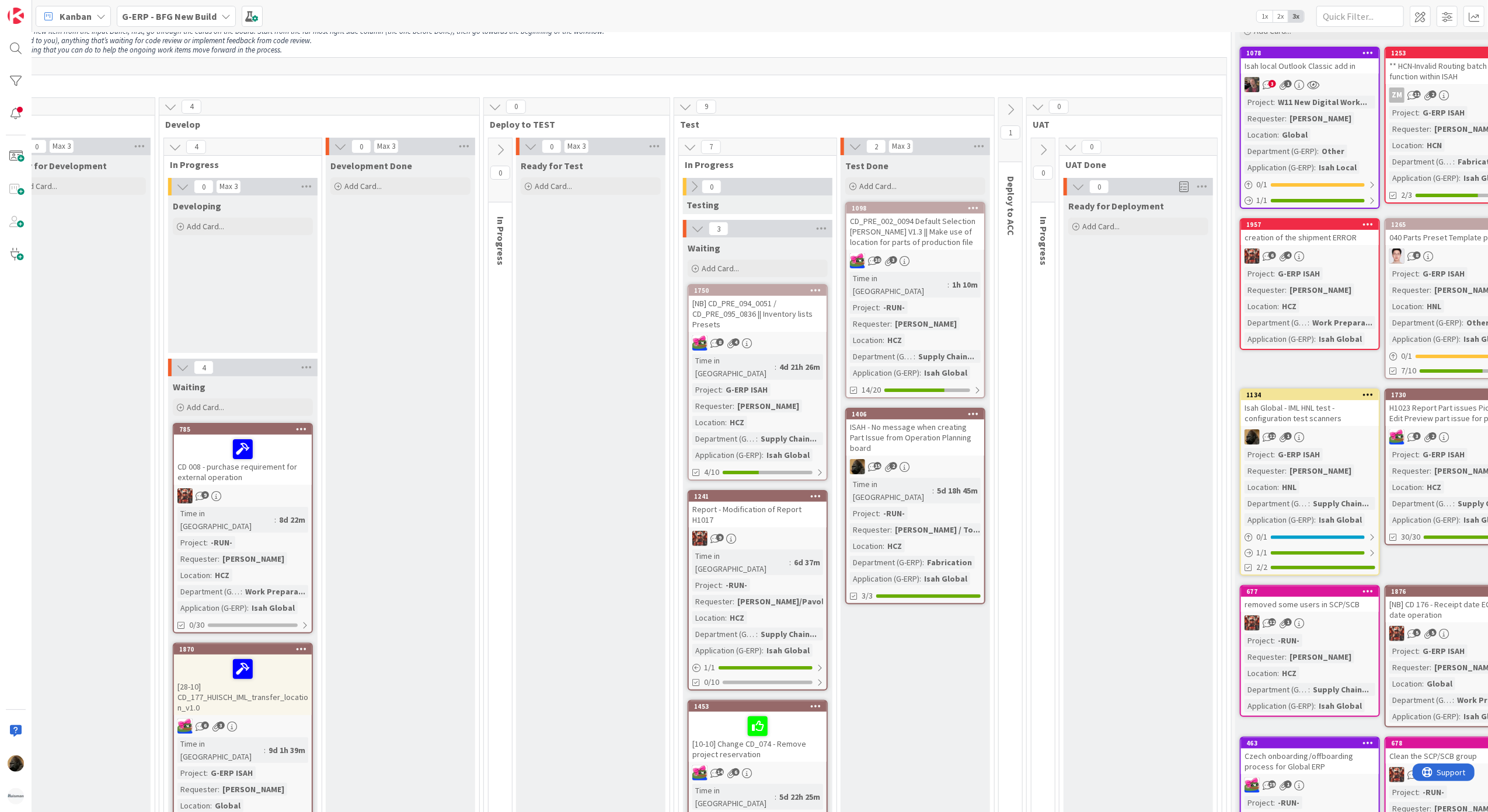
scroll to position [33, 517]
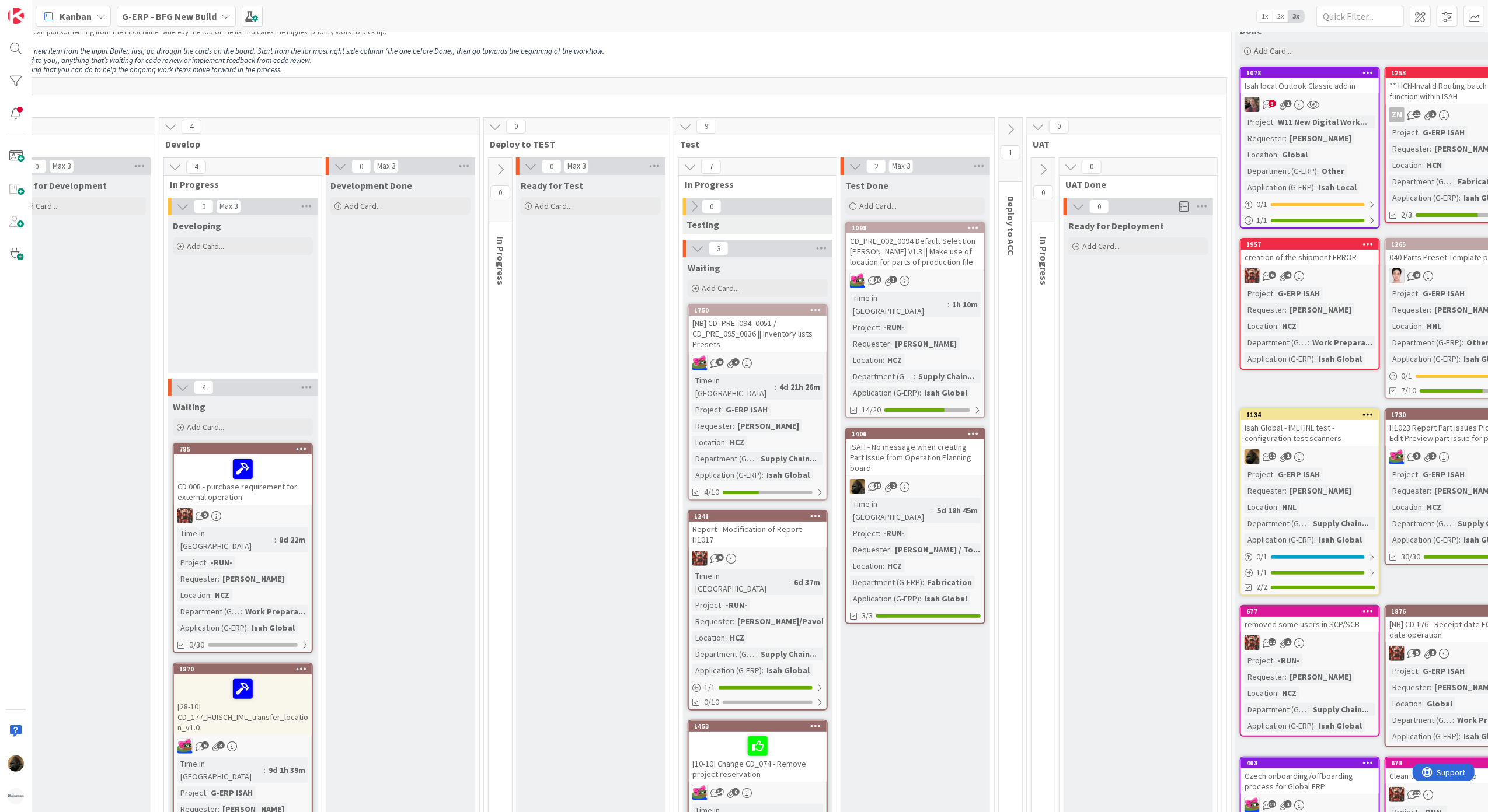
click at [944, 449] on div "ISAH - No message when creating Part Issue from Operation Planning board" at bounding box center [915, 457] width 138 height 36
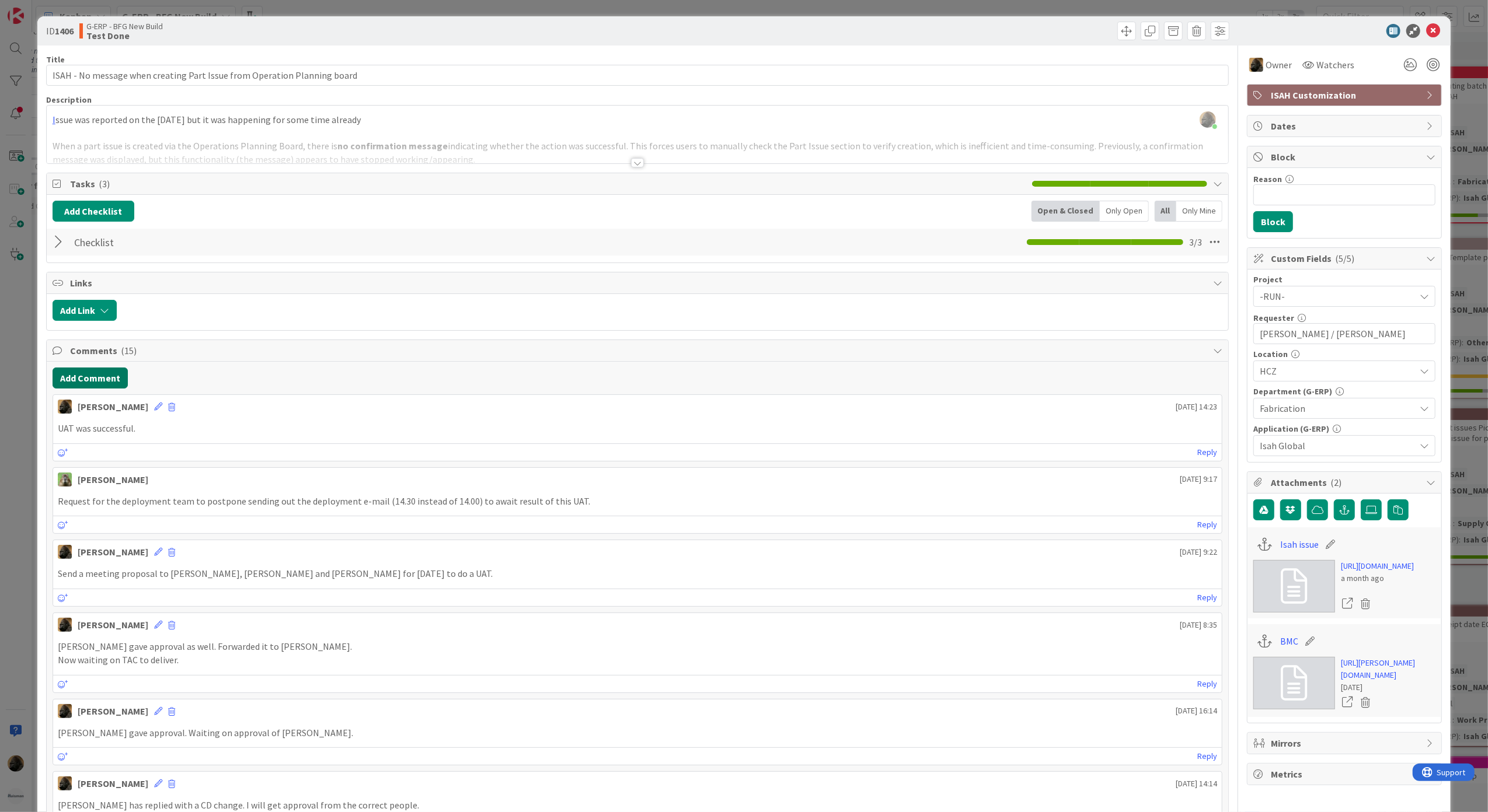
click at [94, 376] on button "Add Comment" at bounding box center [90, 378] width 76 height 21
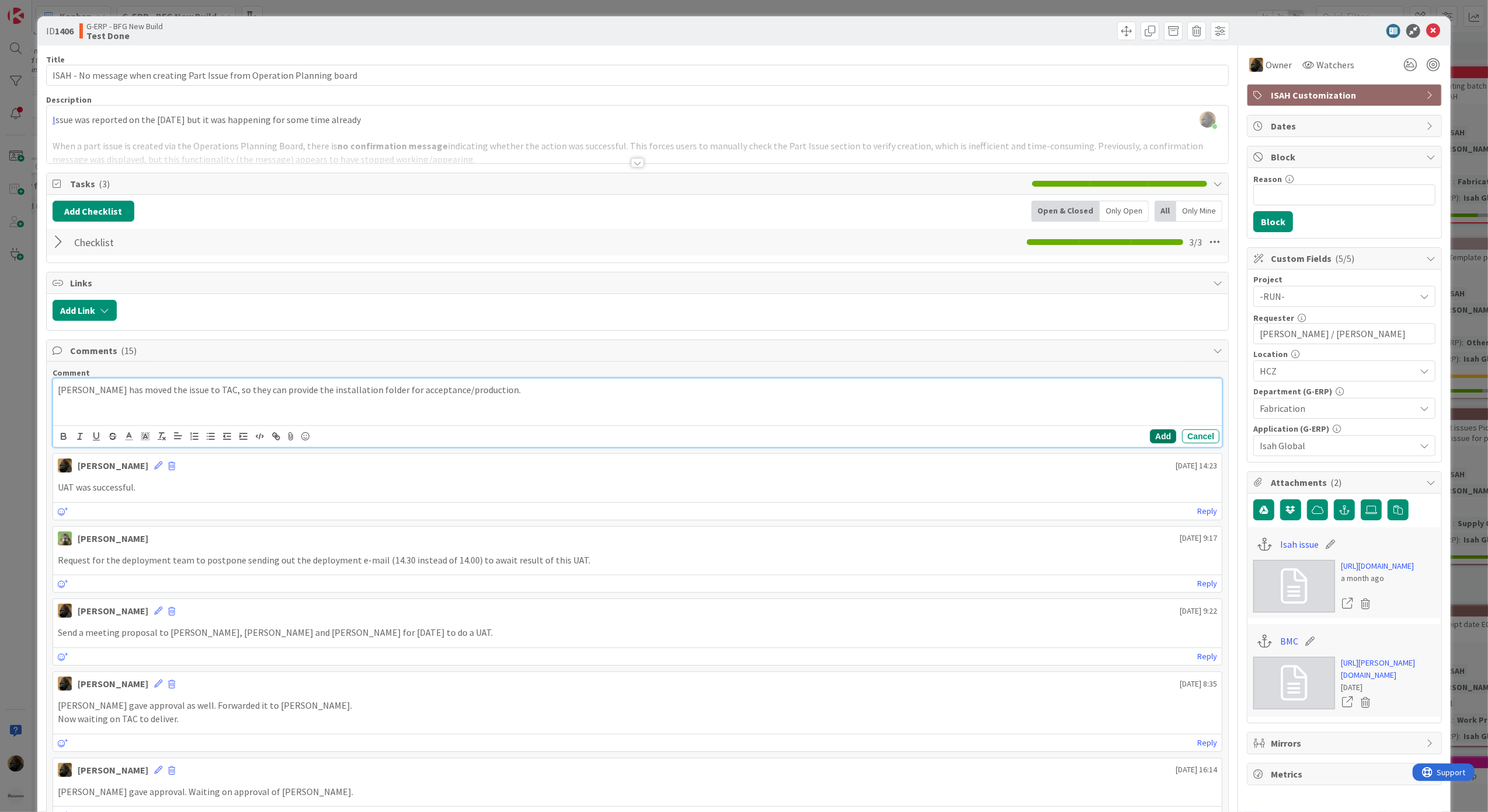
click at [1150, 443] on button "Add" at bounding box center [1163, 436] width 27 height 14
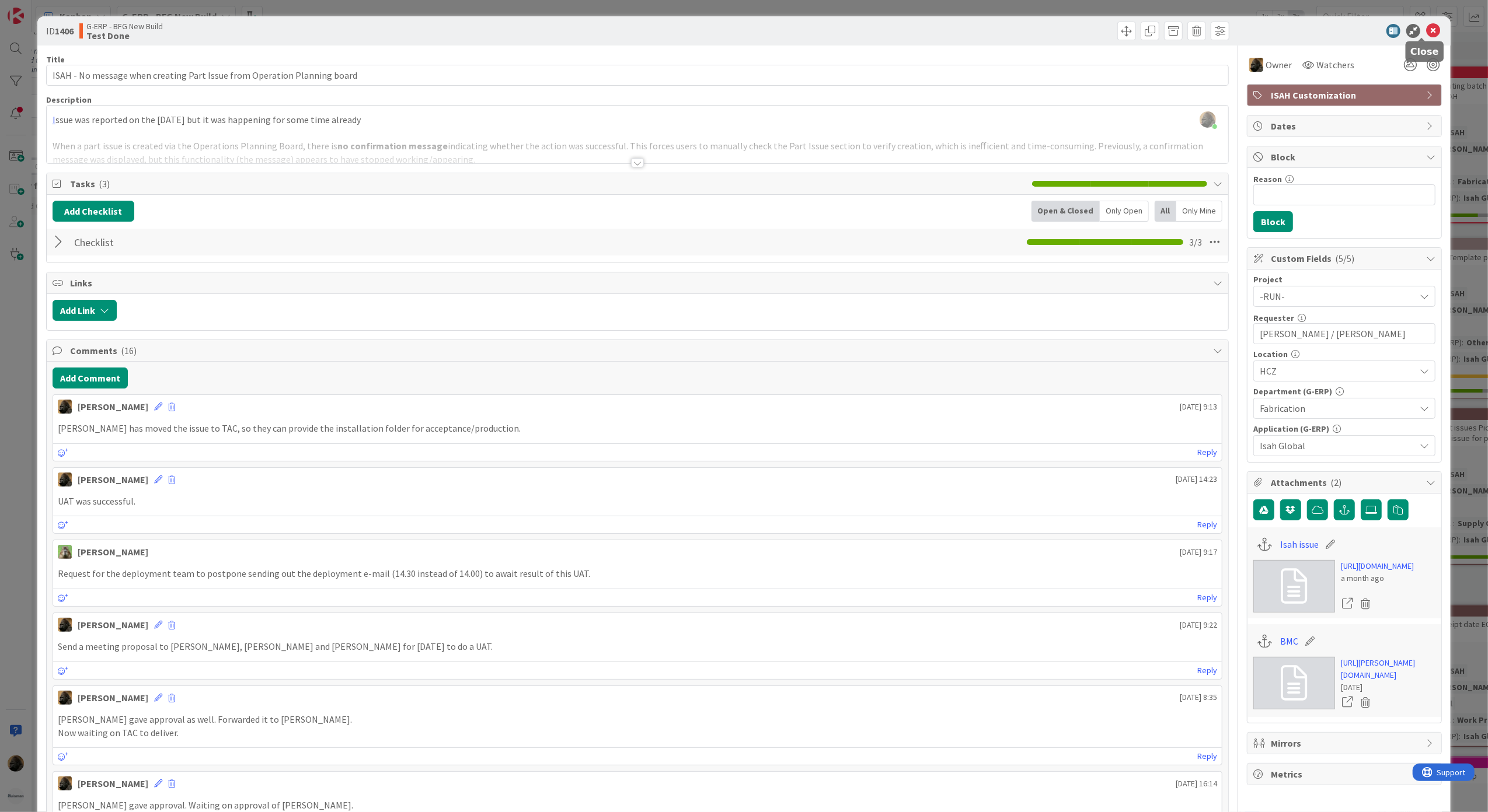
click at [1428, 27] on icon at bounding box center [1432, 31] width 14 height 14
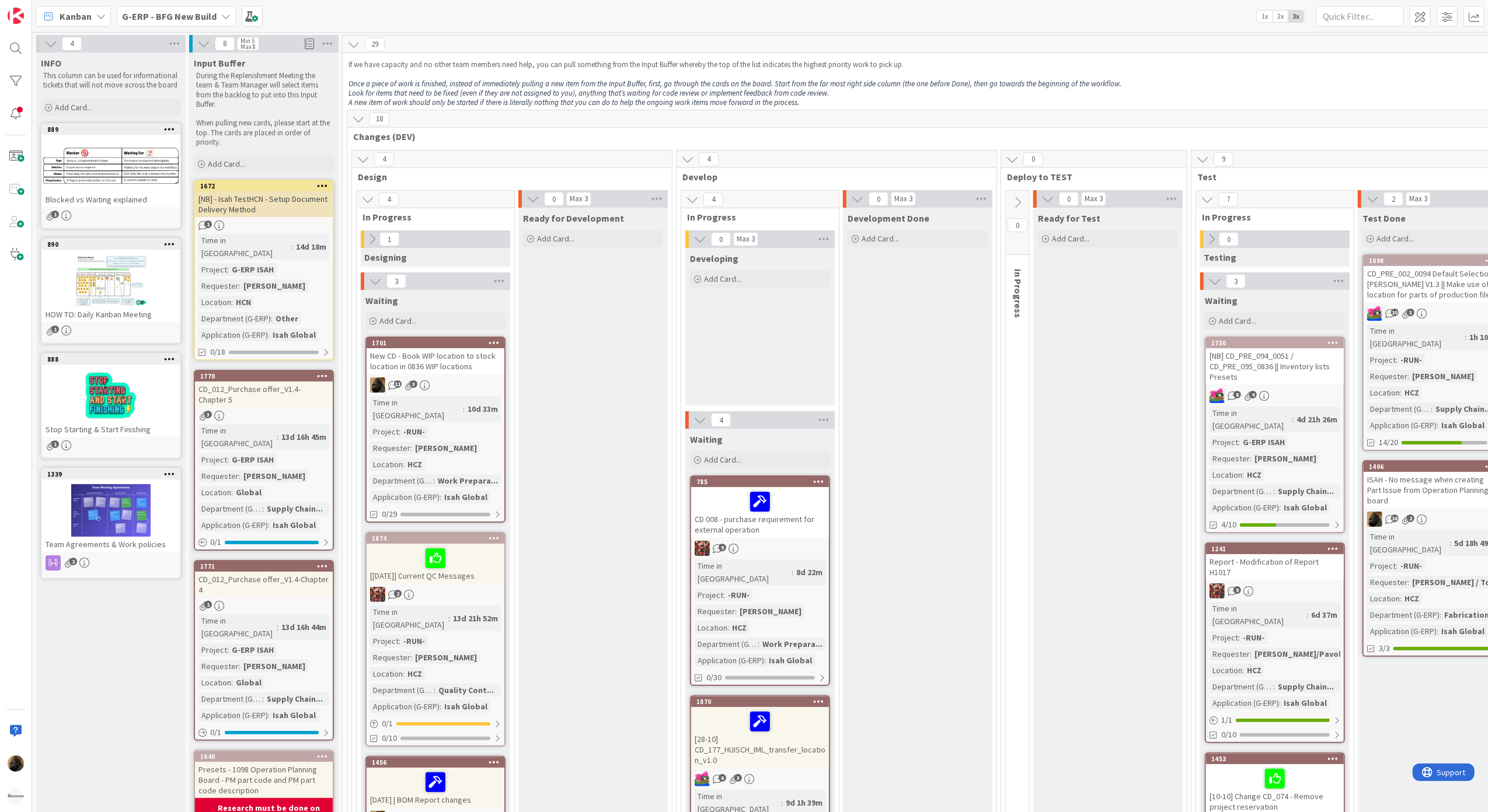
click at [101, 15] on icon at bounding box center [101, 16] width 10 height 10
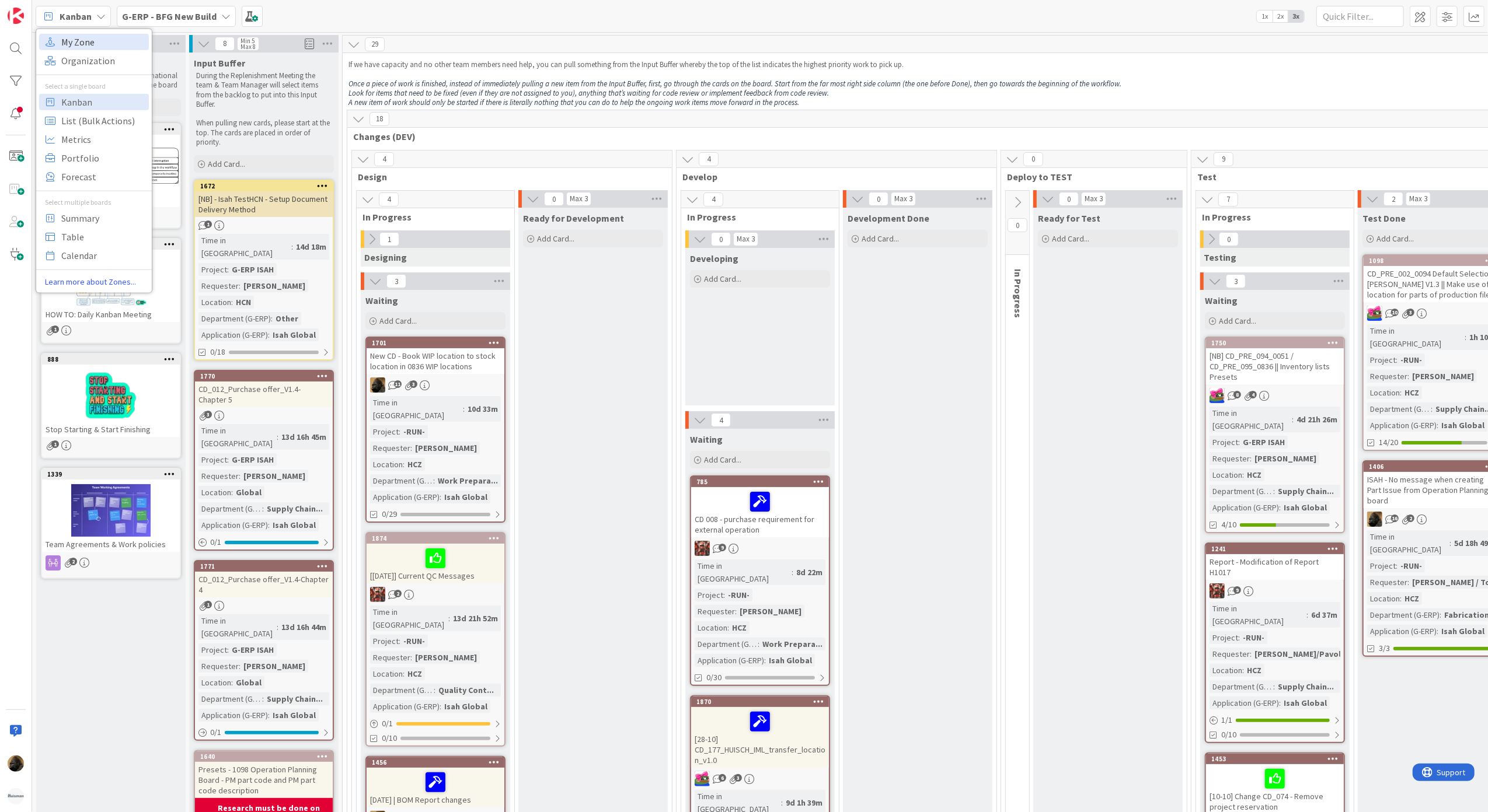
click at [80, 38] on span "My Zone" at bounding box center [103, 42] width 84 height 18
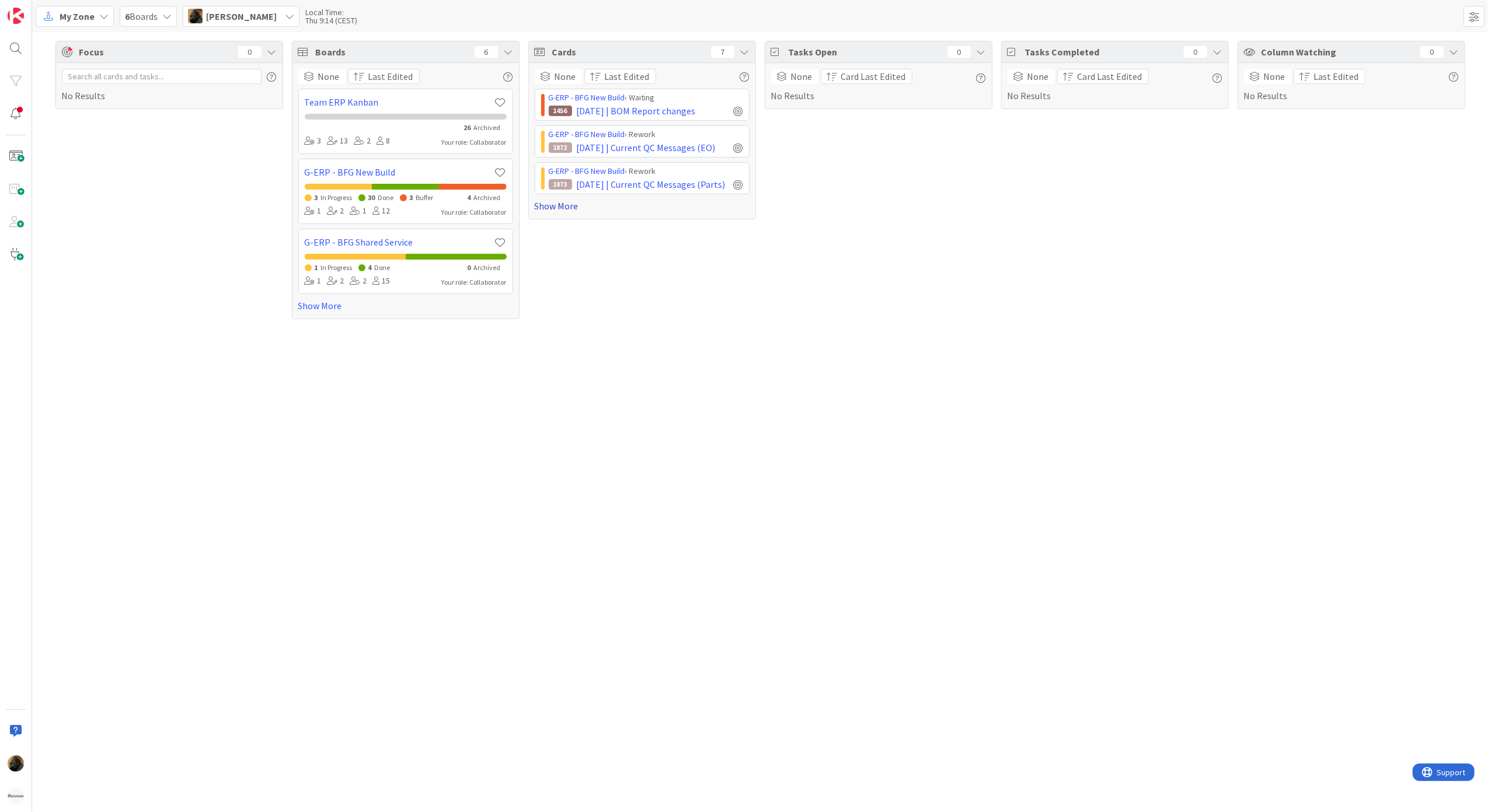
click at [563, 204] on link "Show More" at bounding box center [642, 205] width 215 height 14
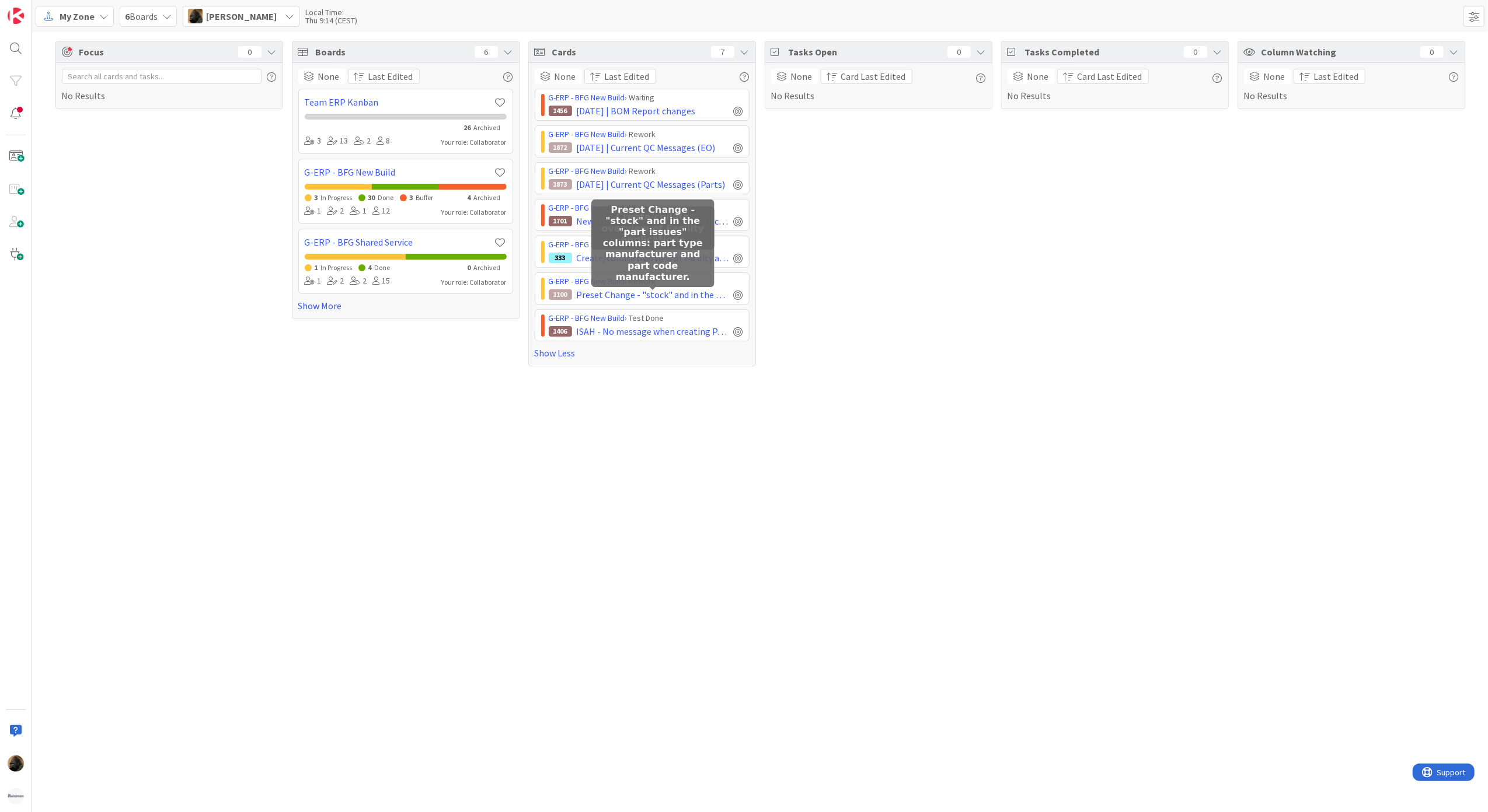
click at [925, 449] on div "Focus 0 No Results Boards 6 None Last Edited Team ERP Kanban 26 Archived 3 13 2…" at bounding box center [760, 422] width 1456 height 780
